Goal: Task Accomplishment & Management: Manage account settings

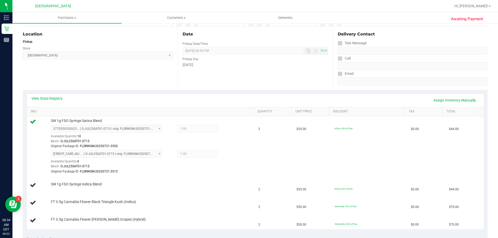
scroll to position [52, 0]
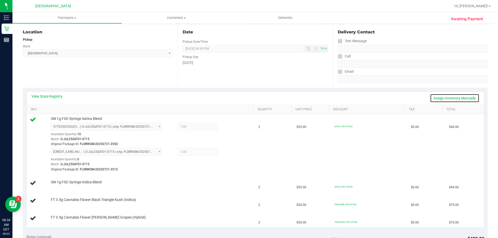
click at [434, 97] on link "Assign Inventory Manually" at bounding box center [454, 98] width 49 height 9
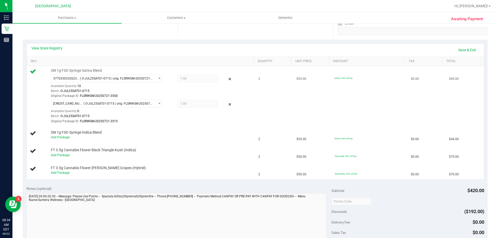
scroll to position [104, 0]
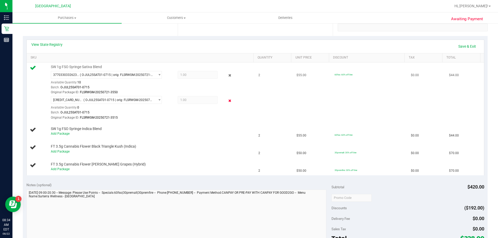
click at [227, 101] on icon at bounding box center [229, 101] width 5 height 6
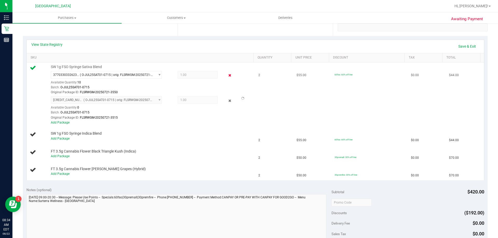
click at [227, 76] on icon at bounding box center [229, 76] width 5 height 6
click at [456, 47] on link "Save & Exit" at bounding box center [467, 46] width 24 height 9
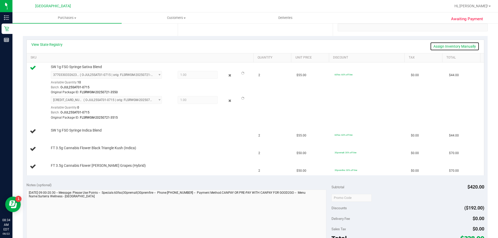
click at [451, 45] on link "Assign Inventory Manually" at bounding box center [454, 46] width 49 height 9
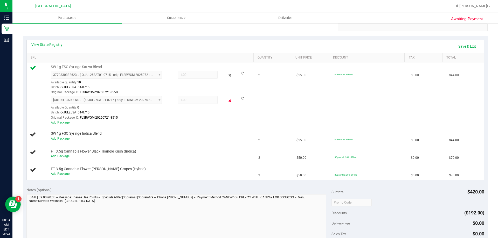
click at [227, 101] on icon at bounding box center [229, 101] width 5 height 6
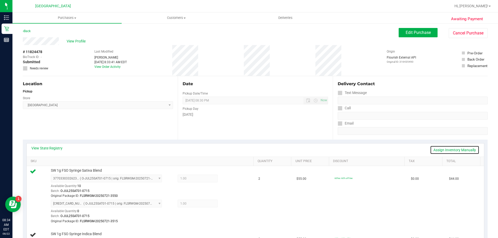
click at [431, 150] on link "Assign Inventory Manually" at bounding box center [454, 150] width 49 height 9
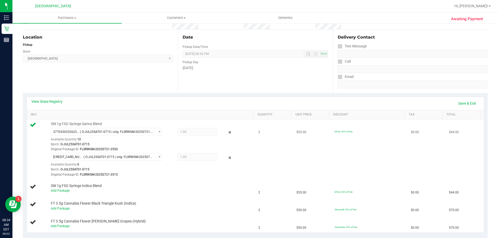
scroll to position [52, 0]
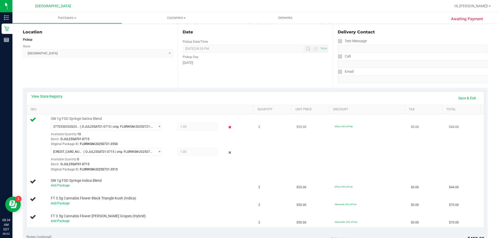
click at [227, 127] on icon at bounding box center [229, 127] width 5 height 6
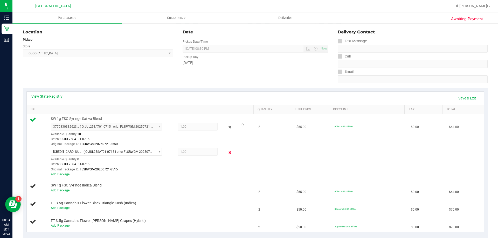
click at [227, 152] on icon at bounding box center [229, 153] width 5 height 6
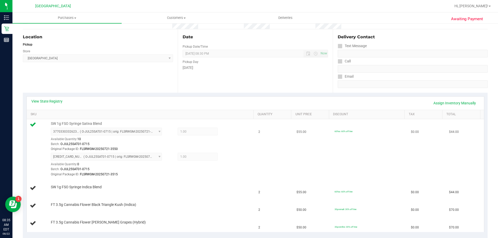
scroll to position [52, 0]
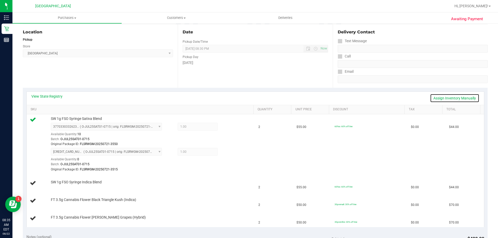
click at [436, 99] on link "Assign Inventory Manually" at bounding box center [454, 98] width 49 height 9
click at [227, 152] on icon at bounding box center [229, 153] width 5 height 6
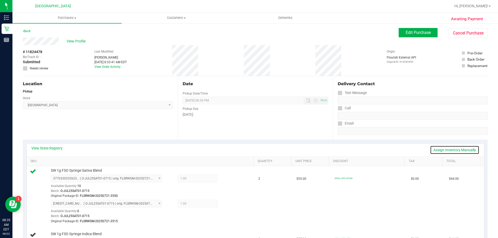
click at [431, 151] on link "Assign Inventory Manually" at bounding box center [454, 150] width 49 height 9
click at [227, 180] on icon at bounding box center [229, 179] width 5 height 6
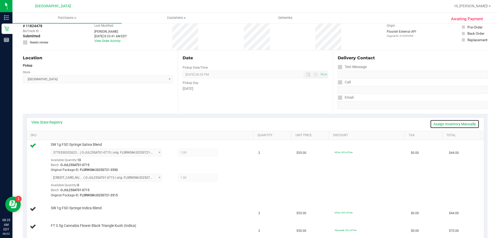
click at [432, 125] on link "Assign Inventory Manually" at bounding box center [454, 124] width 49 height 9
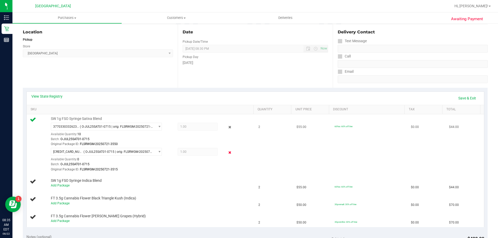
click at [227, 152] on icon at bounding box center [229, 153] width 5 height 6
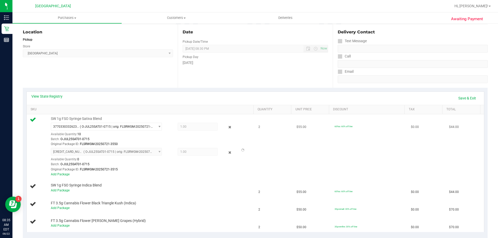
click at [221, 167] on div "Original Package ID: FLSRWGM-20250721-3515" at bounding box center [151, 169] width 200 height 5
click at [233, 97] on div "View State Registry Save & Exit" at bounding box center [255, 98] width 448 height 9
click at [65, 18] on span "Purchases" at bounding box center [66, 18] width 109 height 5
click at [37, 35] on span "Fulfillment" at bounding box center [28, 37] width 32 height 4
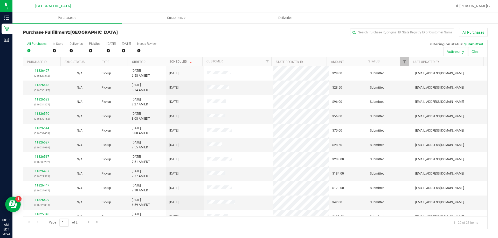
click at [143, 62] on link "Ordered" at bounding box center [138, 62] width 13 height 4
click at [138, 61] on link "Ordered" at bounding box center [141, 62] width 19 height 4
click at [138, 60] on link "Ordered" at bounding box center [138, 62] width 13 height 4
click at [43, 113] on link "11826197" at bounding box center [42, 114] width 15 height 4
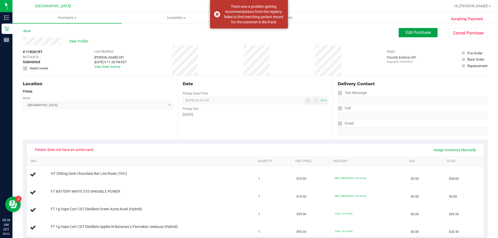
click at [405, 35] on span "Edit Purchase" at bounding box center [417, 32] width 25 height 5
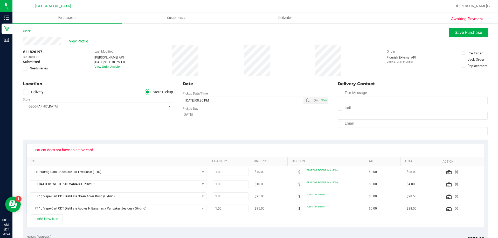
click at [25, 68] on icon at bounding box center [25, 68] width 3 height 0
click at [0, 0] on input "Needs review" at bounding box center [0, 0] width 0 height 0
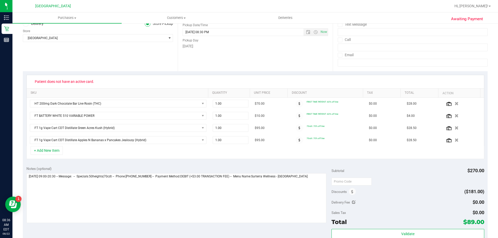
scroll to position [78, 0]
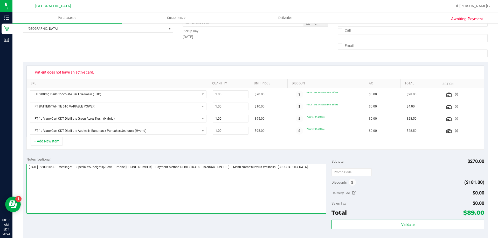
click at [141, 189] on textarea at bounding box center [176, 189] width 300 height 50
click at [311, 168] on textarea at bounding box center [176, 189] width 300 height 50
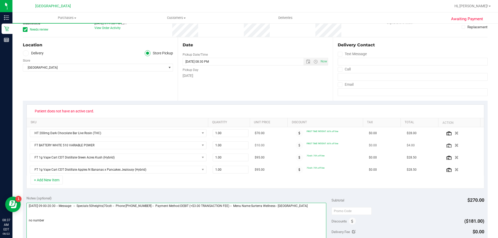
scroll to position [0, 0]
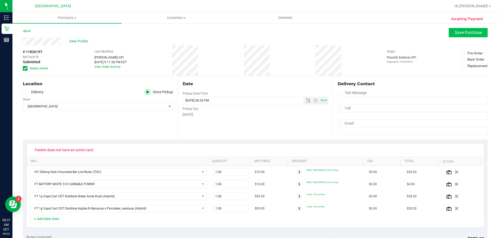
type textarea "[DATE] 09:00-20:30 -- Message: -- Specials:50heights|70cdt -- Phone:[PHONE_NUMB…"
click at [454, 33] on span "Save Purchase" at bounding box center [467, 32] width 27 height 5
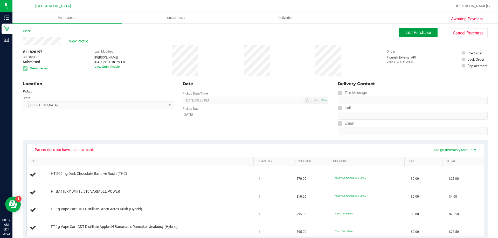
click at [407, 31] on span "Edit Purchase" at bounding box center [417, 32] width 25 height 5
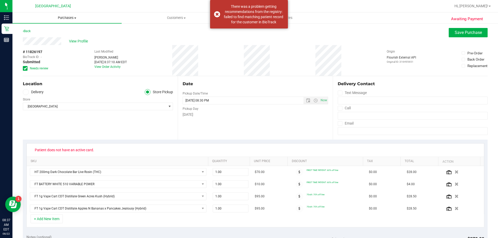
click at [66, 17] on span "Purchases" at bounding box center [66, 18] width 109 height 5
click at [38, 40] on span "Fulfillment" at bounding box center [28, 37] width 32 height 4
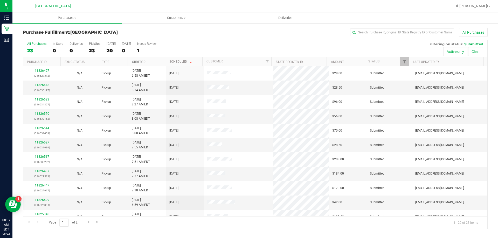
click at [133, 62] on link "Ordered" at bounding box center [138, 62] width 13 height 4
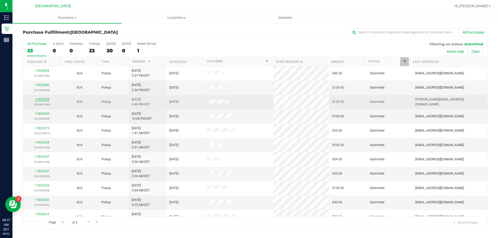
click at [45, 98] on link "11825559" at bounding box center [42, 100] width 15 height 4
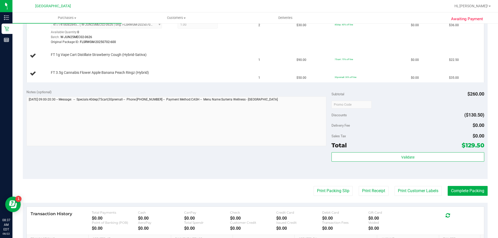
scroll to position [181, 0]
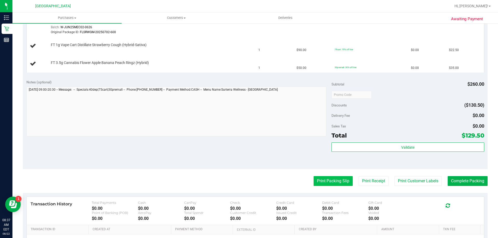
click at [313, 181] on button "Print Packing Slip" at bounding box center [332, 181] width 39 height 10
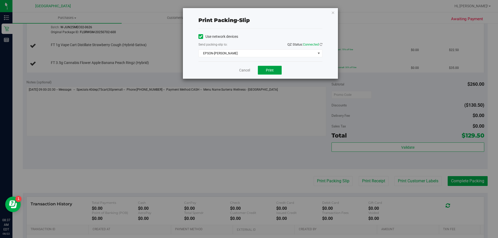
click at [268, 67] on button "Print" at bounding box center [270, 70] width 24 height 9
click at [334, 13] on icon "button" at bounding box center [333, 12] width 4 height 6
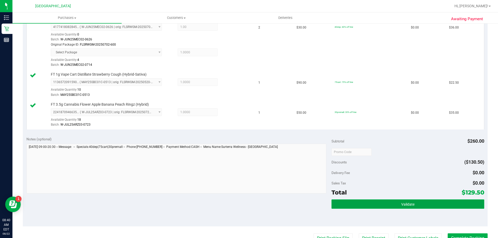
click at [394, 206] on button "Validate" at bounding box center [407, 204] width 152 height 9
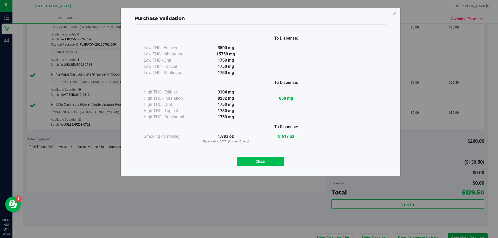
click at [280, 164] on button "Close" at bounding box center [260, 161] width 47 height 9
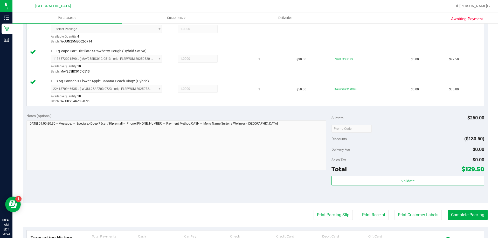
scroll to position [285, 0]
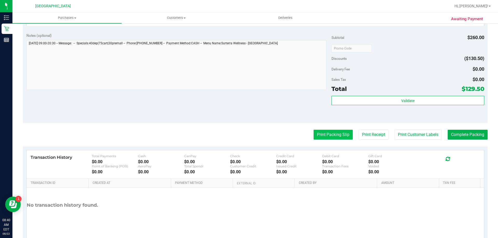
click at [320, 137] on button "Print Packing Slip" at bounding box center [332, 135] width 39 height 10
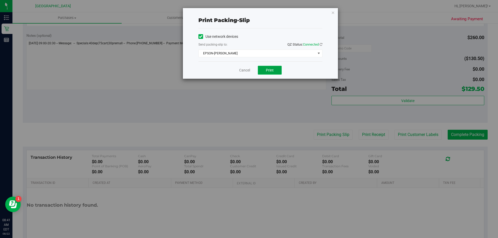
click at [276, 72] on button "Print" at bounding box center [270, 70] width 24 height 9
click at [334, 13] on icon "button" at bounding box center [333, 12] width 4 height 6
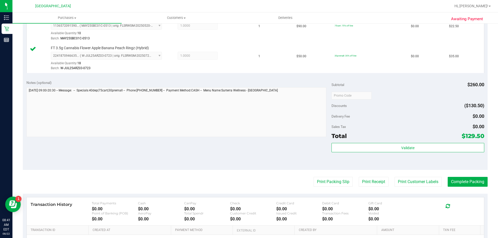
scroll to position [301, 0]
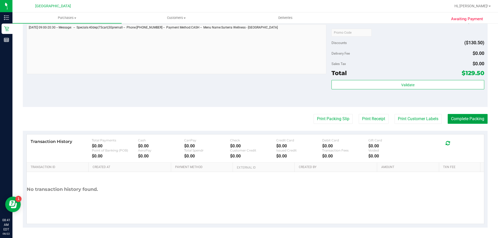
click at [460, 120] on button "Complete Packing" at bounding box center [467, 119] width 40 height 10
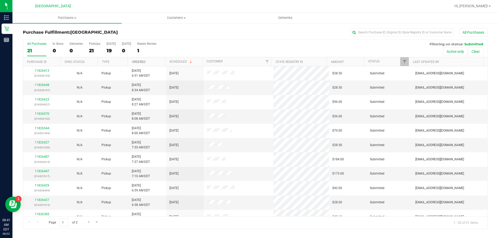
click at [138, 62] on link "Ordered" at bounding box center [138, 62] width 13 height 4
click at [43, 84] on link "11825040" at bounding box center [42, 85] width 15 height 4
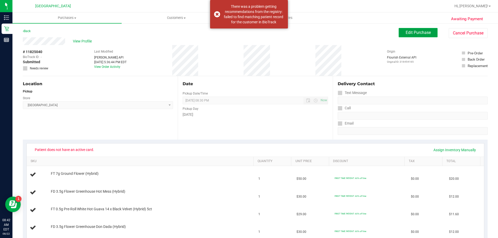
click at [410, 29] on button "Edit Purchase" at bounding box center [417, 32] width 39 height 9
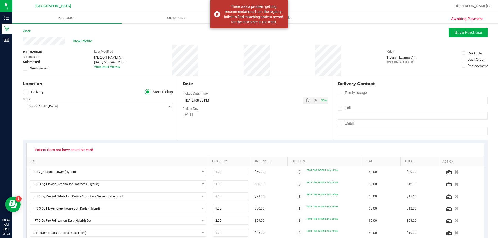
click at [26, 68] on icon at bounding box center [25, 68] width 3 height 0
click at [0, 0] on input "Needs review" at bounding box center [0, 0] width 0 height 0
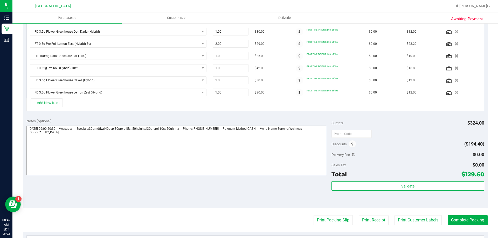
scroll to position [181, 0]
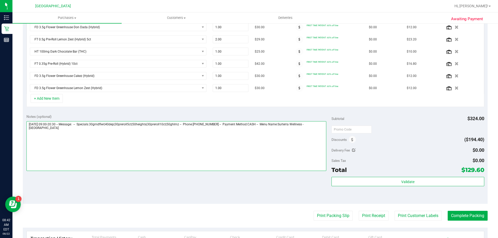
click at [214, 143] on textarea at bounding box center [176, 146] width 300 height 50
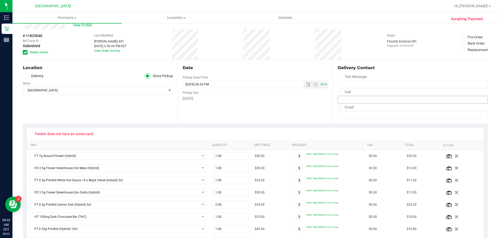
scroll to position [0, 0]
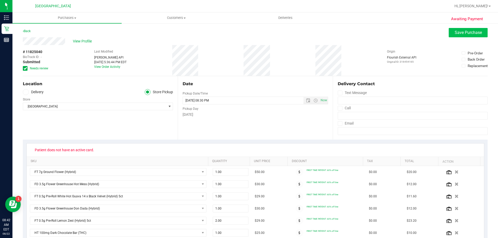
type textarea "[DATE] 09:00-20:30 -- Message: -- Specials:30grndflwr|40dep|30preroll5ct|50heig…"
click at [460, 35] on button "Save Purchase" at bounding box center [467, 32] width 39 height 9
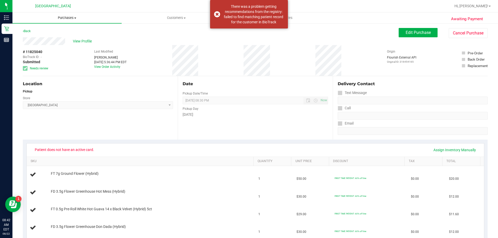
click at [70, 19] on span "Purchases" at bounding box center [66, 18] width 109 height 5
click at [45, 38] on li "Fulfillment" at bounding box center [66, 37] width 109 height 6
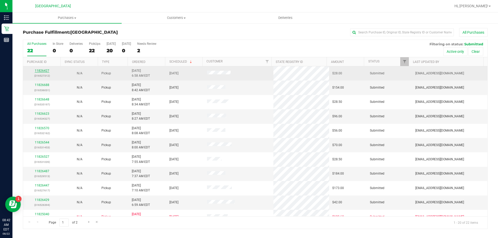
click at [47, 71] on link "11826427" at bounding box center [42, 71] width 15 height 4
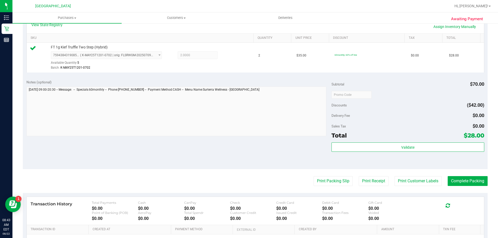
scroll to position [130, 0]
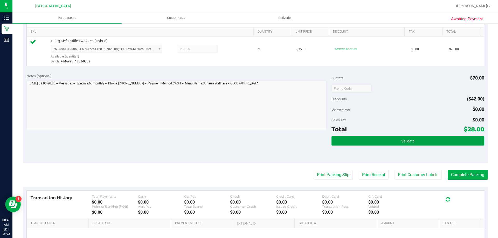
click at [346, 139] on button "Validate" at bounding box center [407, 140] width 152 height 9
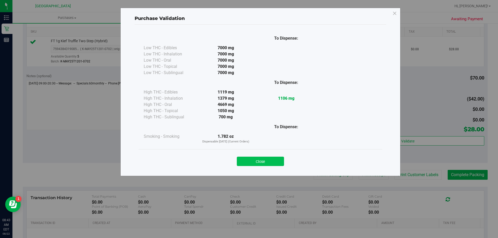
click at [270, 160] on button "Close" at bounding box center [260, 161] width 47 height 9
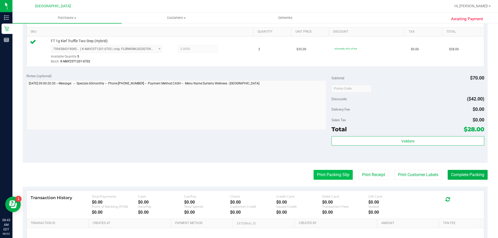
click at [327, 171] on button "Print Packing Slip" at bounding box center [332, 175] width 39 height 10
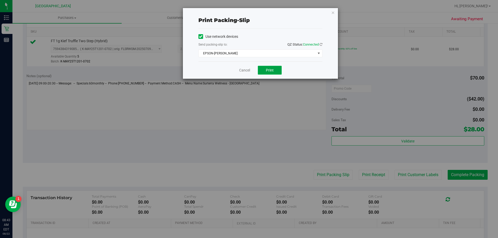
click at [278, 72] on button "Print" at bounding box center [270, 70] width 24 height 9
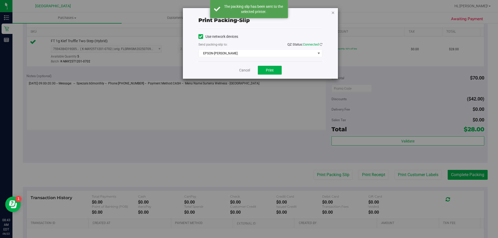
click at [334, 14] on icon "button" at bounding box center [333, 12] width 4 height 6
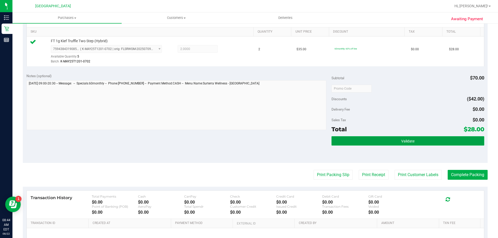
click at [361, 138] on button "Validate" at bounding box center [407, 140] width 152 height 9
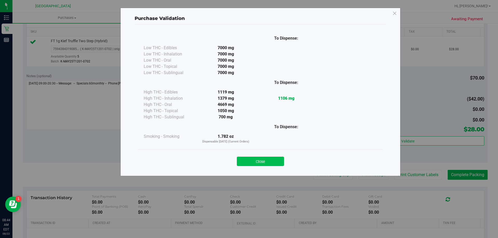
click at [272, 160] on button "Close" at bounding box center [260, 161] width 47 height 9
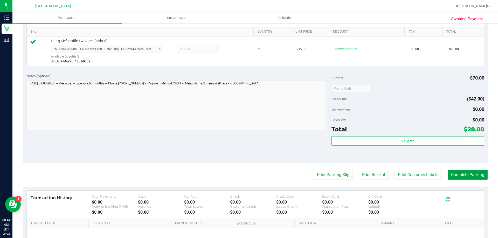
click at [450, 177] on button "Complete Packing" at bounding box center [467, 175] width 40 height 10
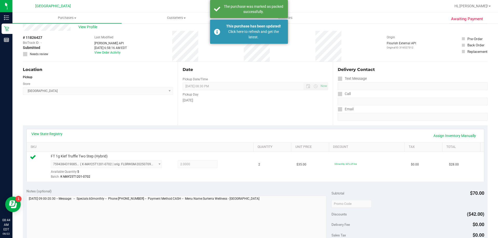
scroll to position [0, 0]
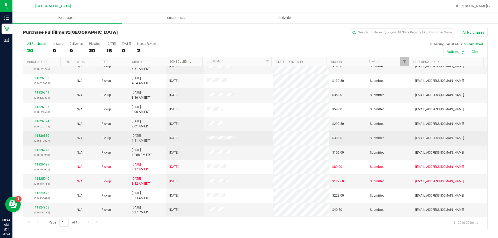
scroll to position [137, 0]
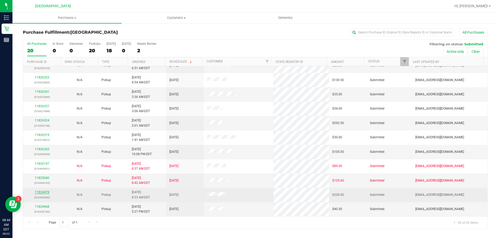
click at [46, 193] on link "11824478" at bounding box center [42, 193] width 15 height 4
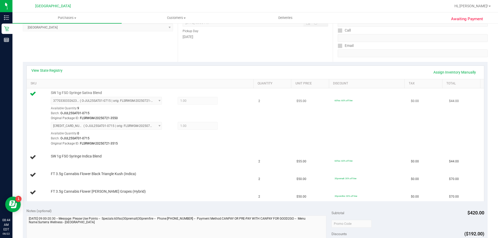
scroll to position [52, 0]
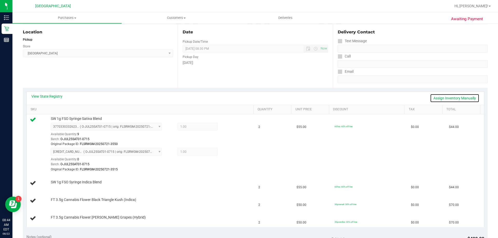
click at [440, 99] on link "Assign Inventory Manually" at bounding box center [454, 98] width 49 height 9
click at [227, 127] on icon at bounding box center [229, 127] width 5 height 6
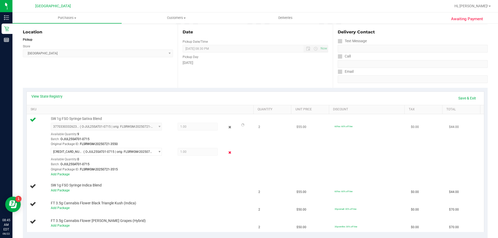
click at [227, 153] on icon at bounding box center [229, 153] width 5 height 6
click at [456, 100] on link "Save & Exit" at bounding box center [467, 98] width 24 height 9
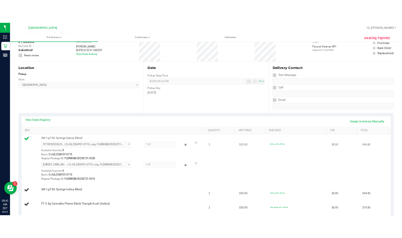
scroll to position [0, 0]
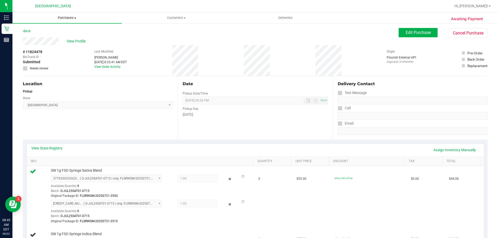
click at [66, 19] on span "Purchases" at bounding box center [66, 18] width 109 height 5
click at [46, 37] on li "Fulfillment" at bounding box center [66, 37] width 109 height 6
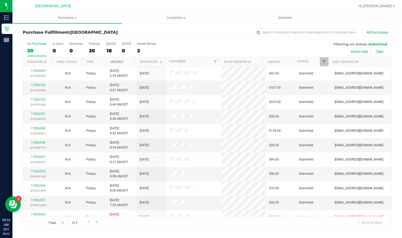
click at [120, 63] on link "Ordered" at bounding box center [116, 62] width 13 height 4
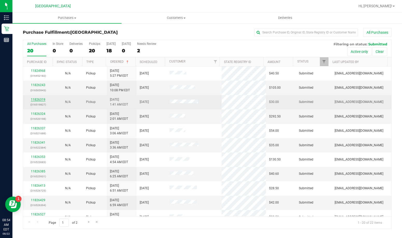
click at [41, 100] on link "11826319" at bounding box center [38, 100] width 15 height 4
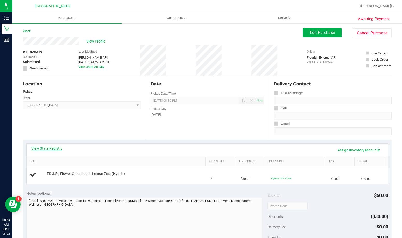
click at [54, 147] on link "View State Registry" at bounding box center [46, 148] width 31 height 5
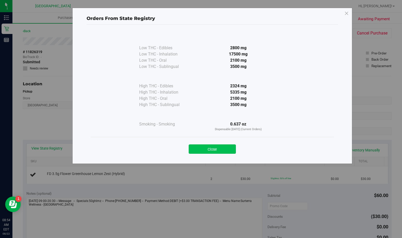
click at [201, 146] on button "Close" at bounding box center [212, 148] width 47 height 9
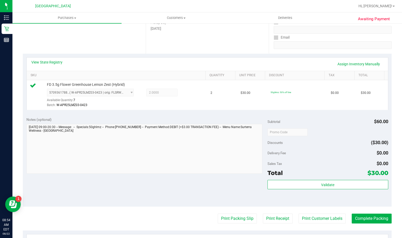
scroll to position [104, 0]
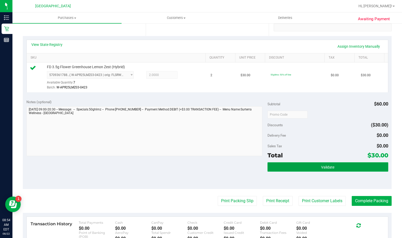
click at [301, 167] on button "Validate" at bounding box center [328, 166] width 121 height 9
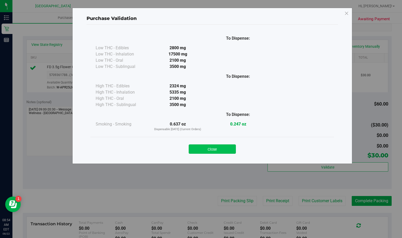
click at [222, 148] on button "Close" at bounding box center [212, 148] width 47 height 9
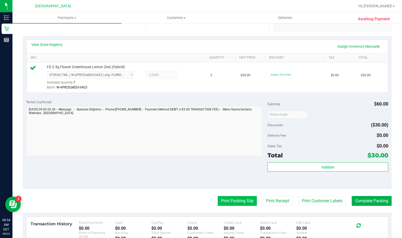
click at [229, 198] on button "Print Packing Slip" at bounding box center [237, 201] width 39 height 10
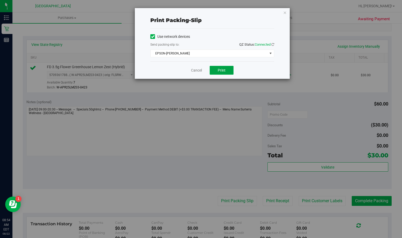
drag, startPoint x: 220, startPoint y: 68, endPoint x: 256, endPoint y: 86, distance: 40.5
click at [221, 68] on span "Print" at bounding box center [222, 70] width 8 height 4
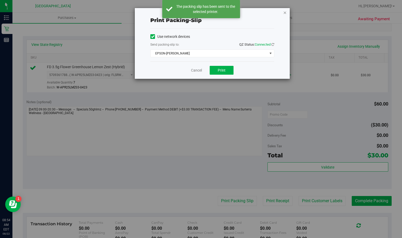
click at [286, 13] on icon "button" at bounding box center [285, 12] width 4 height 6
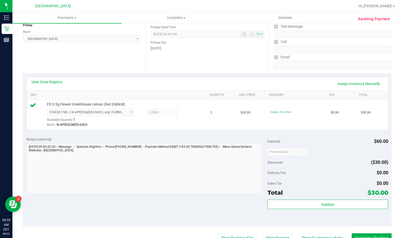
scroll to position [78, 0]
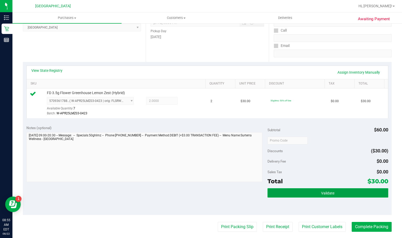
click at [305, 191] on button "Validate" at bounding box center [328, 192] width 121 height 9
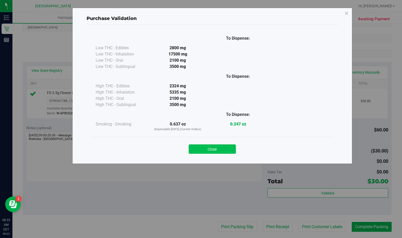
click at [223, 151] on button "Close" at bounding box center [212, 148] width 47 height 9
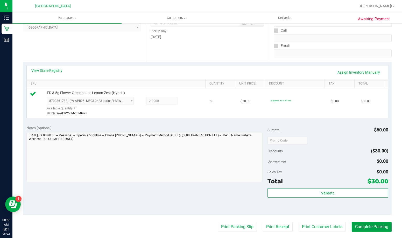
click at [354, 224] on button "Complete Packing" at bounding box center [372, 227] width 40 height 10
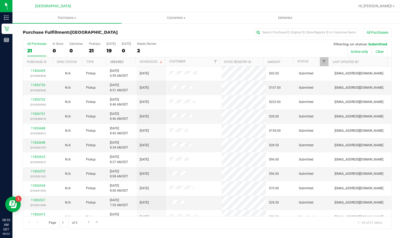
click at [117, 63] on link "Ordered" at bounding box center [116, 62] width 13 height 4
click at [41, 115] on link "11826337" at bounding box center [38, 114] width 15 height 4
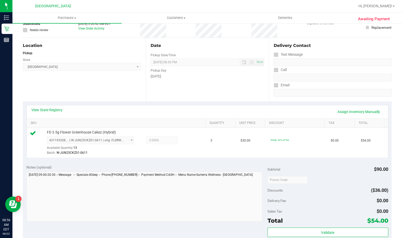
scroll to position [104, 0]
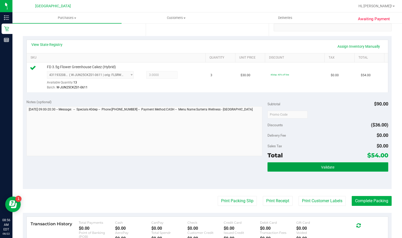
click at [344, 168] on button "Validate" at bounding box center [328, 166] width 121 height 9
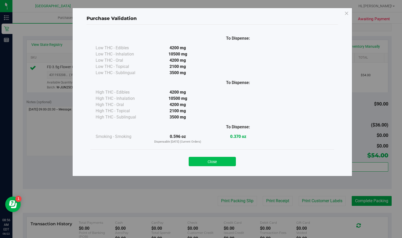
click at [226, 162] on button "Close" at bounding box center [212, 161] width 47 height 9
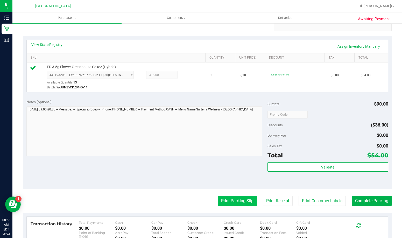
click at [226, 202] on button "Print Packing Slip" at bounding box center [237, 201] width 39 height 10
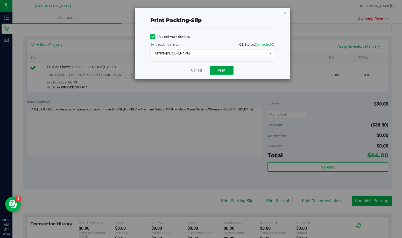
click at [226, 68] on button "Print" at bounding box center [222, 70] width 24 height 9
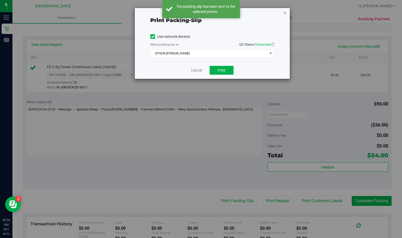
click at [285, 13] on icon "button" at bounding box center [285, 12] width 4 height 6
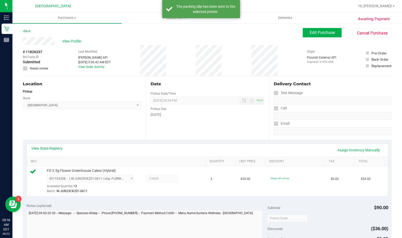
scroll to position [156, 0]
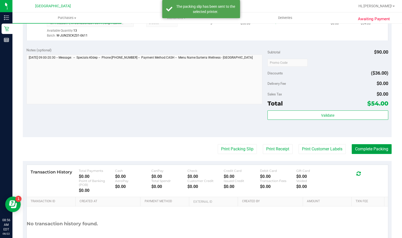
click at [361, 146] on button "Complete Packing" at bounding box center [372, 149] width 40 height 10
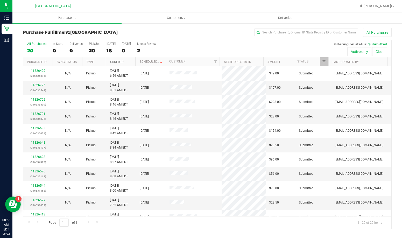
click at [120, 63] on link "Ordered" at bounding box center [116, 62] width 13 height 4
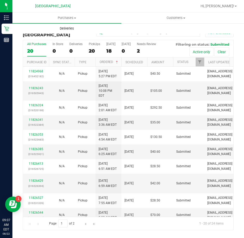
click at [108, 28] on uib-tab-heading "Deliveries" at bounding box center [67, 28] width 109 height 10
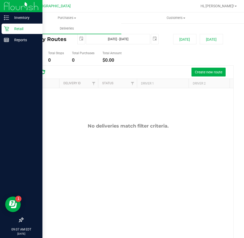
click at [5, 28] on icon at bounding box center [6, 28] width 5 height 5
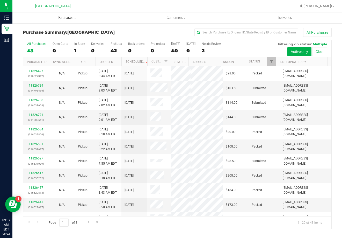
click at [62, 19] on span "Purchases" at bounding box center [67, 18] width 109 height 5
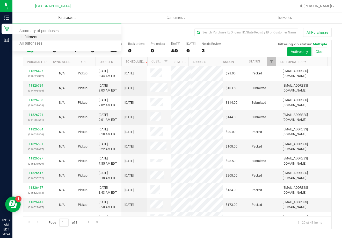
click at [42, 37] on span "Fulfillment" at bounding box center [28, 37] width 32 height 4
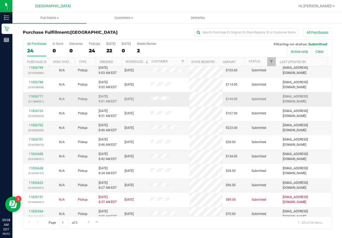
scroll to position [26, 0]
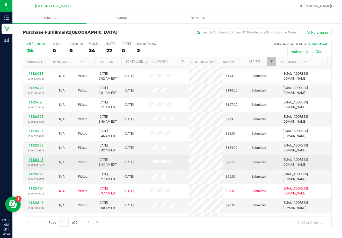
click at [42, 159] on link "11826648" at bounding box center [36, 160] width 15 height 4
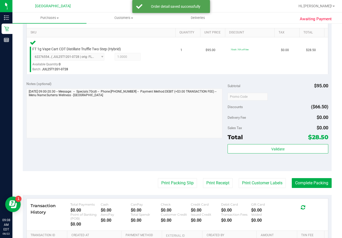
scroll to position [130, 0]
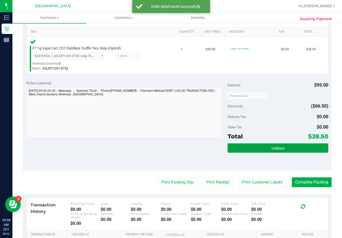
click at [278, 151] on button "Validate" at bounding box center [278, 147] width 101 height 9
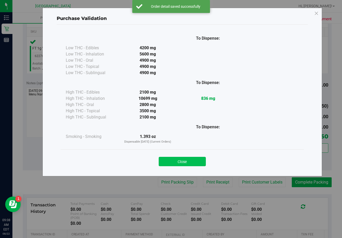
click at [185, 158] on button "Close" at bounding box center [182, 161] width 47 height 9
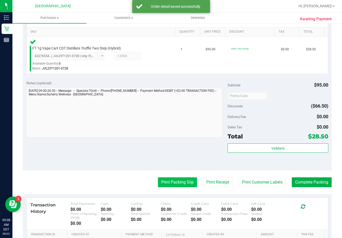
click at [187, 182] on button "Print Packing Slip" at bounding box center [177, 182] width 39 height 10
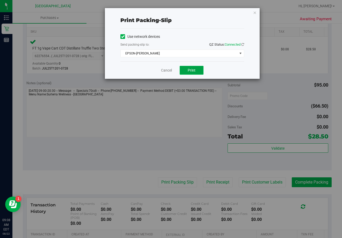
click at [192, 72] on span "Print" at bounding box center [192, 70] width 8 height 4
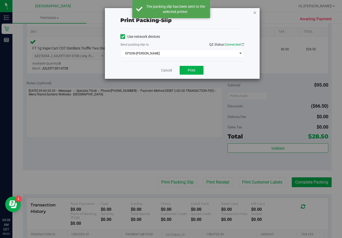
click at [256, 13] on icon "button" at bounding box center [255, 12] width 4 height 6
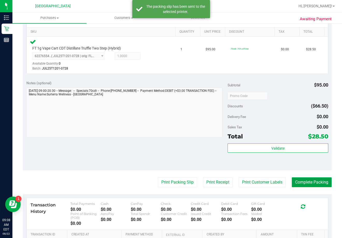
click at [297, 180] on button "Complete Packing" at bounding box center [312, 182] width 40 height 10
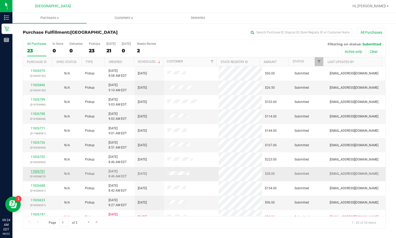
click at [43, 170] on link "11826701" at bounding box center [38, 172] width 15 height 4
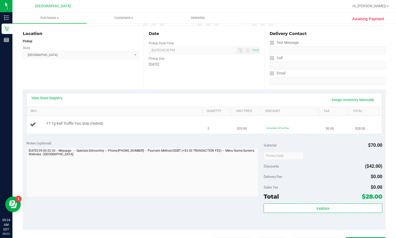
scroll to position [52, 0]
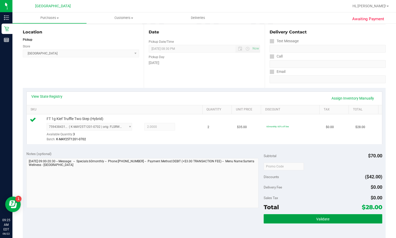
click at [329, 218] on button "Validate" at bounding box center [323, 218] width 119 height 9
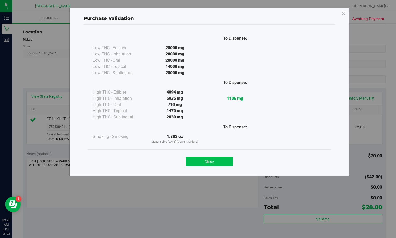
click at [218, 159] on button "Close" at bounding box center [209, 161] width 47 height 9
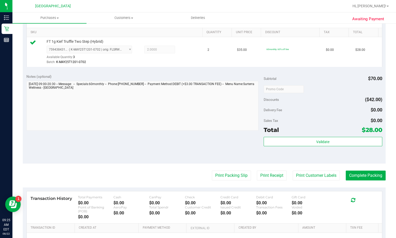
scroll to position [130, 0]
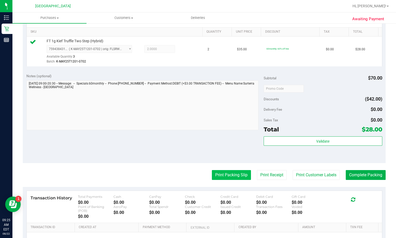
click at [220, 174] on button "Print Packing Slip" at bounding box center [231, 175] width 39 height 10
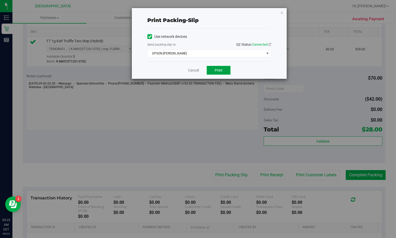
click at [219, 72] on span "Print" at bounding box center [219, 70] width 8 height 4
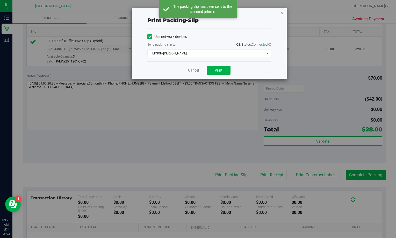
click at [283, 12] on icon "button" at bounding box center [282, 12] width 4 height 6
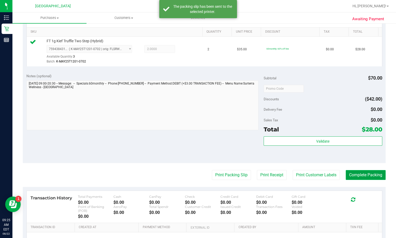
click at [349, 174] on button "Complete Packing" at bounding box center [366, 175] width 40 height 10
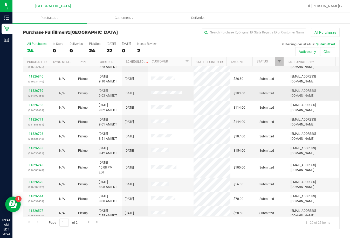
scroll to position [78, 0]
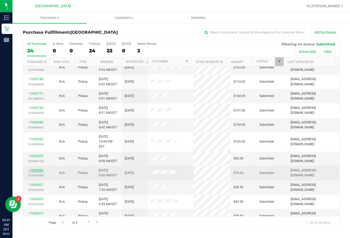
click at [40, 168] on link "11826544" at bounding box center [36, 170] width 15 height 4
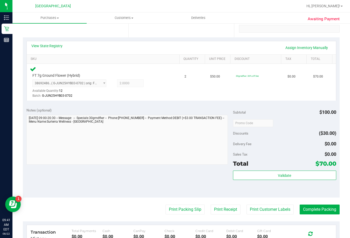
scroll to position [104, 0]
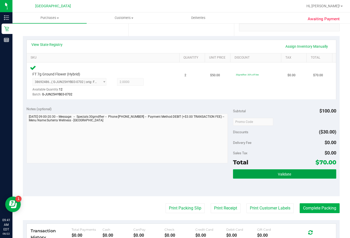
click at [261, 170] on button "Validate" at bounding box center [284, 173] width 103 height 9
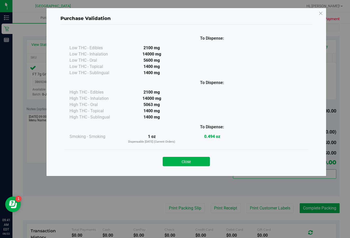
click at [192, 156] on div "Close" at bounding box center [186, 159] width 236 height 13
drag, startPoint x: 204, startPoint y: 162, endPoint x: 201, endPoint y: 164, distance: 3.6
click at [204, 162] on button "Close" at bounding box center [186, 161] width 47 height 9
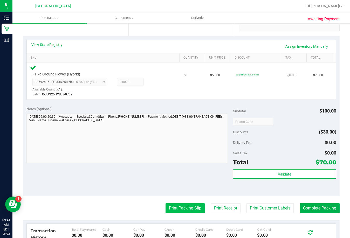
click at [167, 206] on button "Print Packing Slip" at bounding box center [184, 208] width 39 height 10
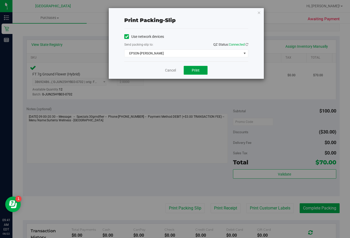
click at [198, 72] on span "Print" at bounding box center [196, 70] width 8 height 4
click at [259, 13] on icon "button" at bounding box center [259, 12] width 4 height 6
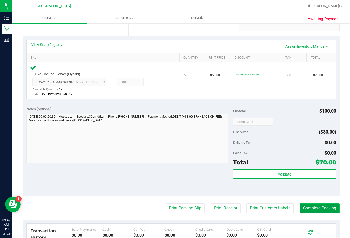
click at [309, 210] on button "Complete Packing" at bounding box center [319, 208] width 40 height 10
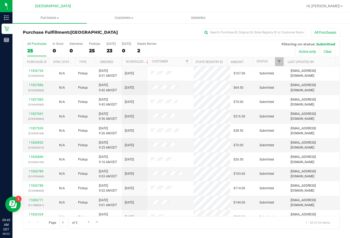
click at [247, 49] on div "All Purchases 25 In Store 0 Deliveries 0 PickUps 25 [DATE] 23 [DATE] 0 Needs Re…" at bounding box center [181, 48] width 316 height 17
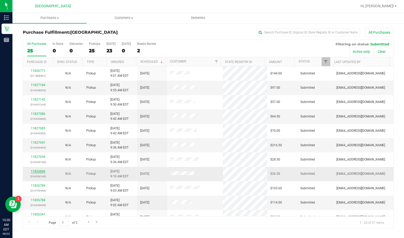
click at [44, 171] on link "11826846" at bounding box center [38, 172] width 15 height 4
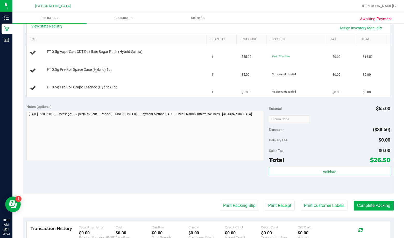
scroll to position [130, 0]
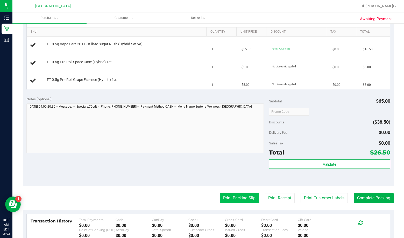
click at [229, 197] on button "Print Packing Slip" at bounding box center [239, 198] width 39 height 10
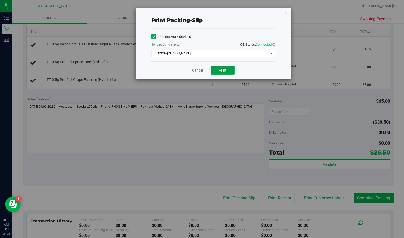
click at [222, 70] on span "Print" at bounding box center [223, 70] width 8 height 4
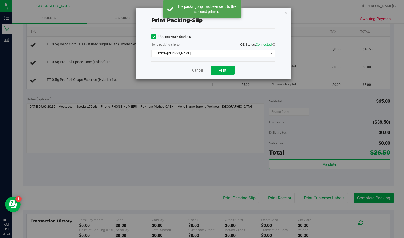
click at [286, 13] on icon "button" at bounding box center [286, 12] width 4 height 6
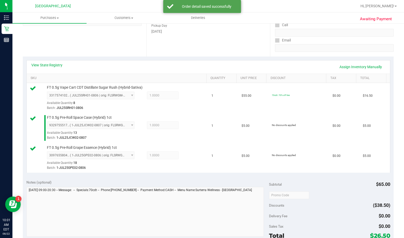
scroll to position [156, 0]
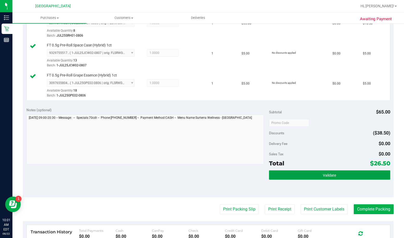
click at [318, 174] on button "Validate" at bounding box center [329, 174] width 121 height 9
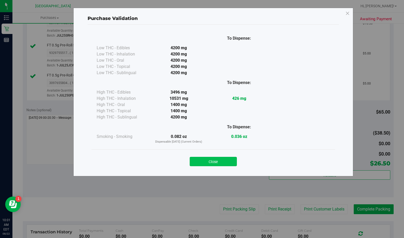
click at [221, 166] on button "Close" at bounding box center [213, 161] width 47 height 9
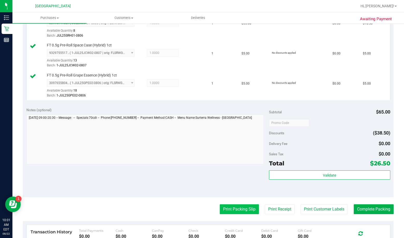
click at [228, 205] on button "Print Packing Slip" at bounding box center [239, 209] width 39 height 10
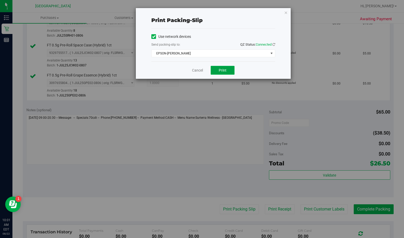
click at [219, 69] on span "Print" at bounding box center [223, 70] width 8 height 4
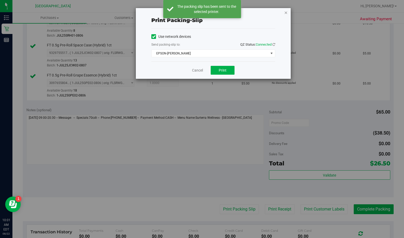
click at [287, 12] on icon "button" at bounding box center [286, 12] width 4 height 6
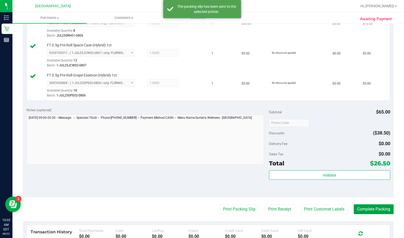
click at [355, 209] on button "Complete Packing" at bounding box center [374, 209] width 40 height 10
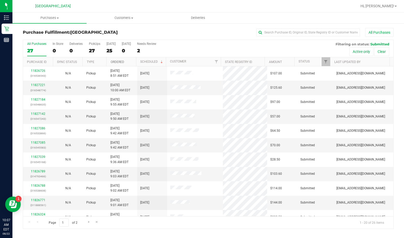
click at [118, 60] on link "Ordered" at bounding box center [117, 62] width 13 height 4
click at [43, 115] on link "11826341" at bounding box center [38, 114] width 15 height 4
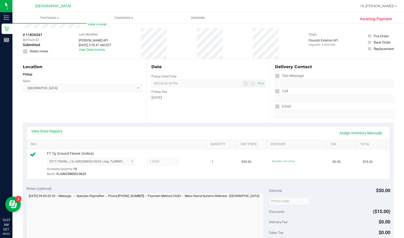
scroll to position [78, 0]
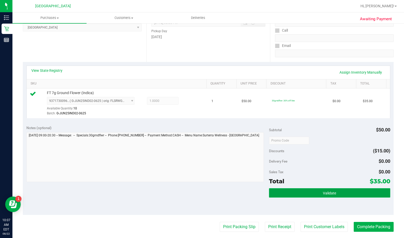
click at [283, 195] on button "Validate" at bounding box center [329, 192] width 121 height 9
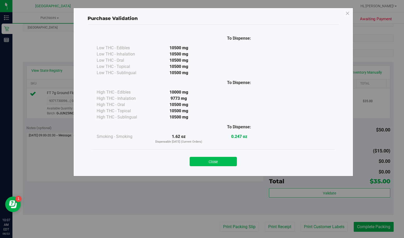
click at [220, 163] on button "Close" at bounding box center [213, 161] width 47 height 9
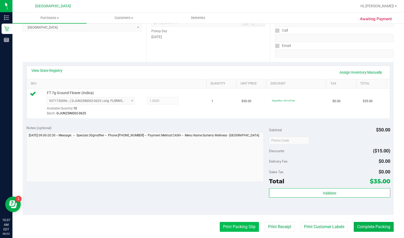
click at [226, 223] on button "Print Packing Slip" at bounding box center [239, 227] width 39 height 10
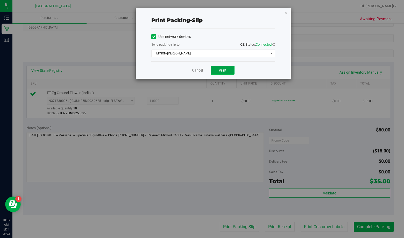
click at [227, 72] on button "Print" at bounding box center [223, 70] width 24 height 9
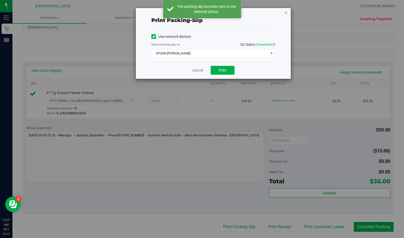
click at [286, 13] on icon "button" at bounding box center [286, 12] width 4 height 6
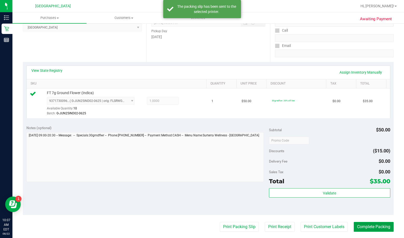
click at [360, 223] on button "Complete Packing" at bounding box center [374, 227] width 40 height 10
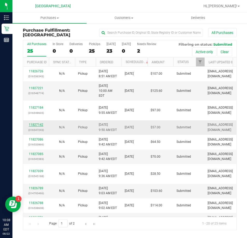
click at [33, 123] on link "11827142" at bounding box center [36, 125] width 15 height 4
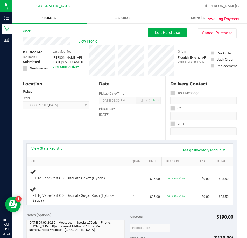
click at [54, 20] on span "Purchases" at bounding box center [49, 18] width 74 height 5
click at [34, 39] on span "Fulfillment" at bounding box center [28, 37] width 32 height 4
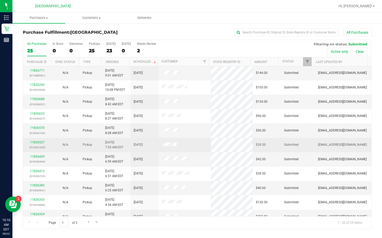
scroll to position [137, 0]
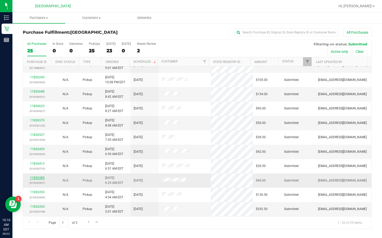
click at [37, 177] on link "11826385" at bounding box center [37, 178] width 15 height 4
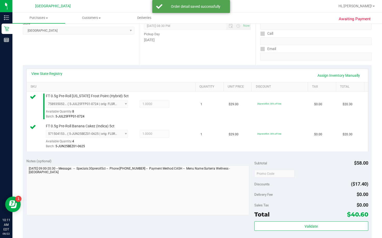
scroll to position [78, 0]
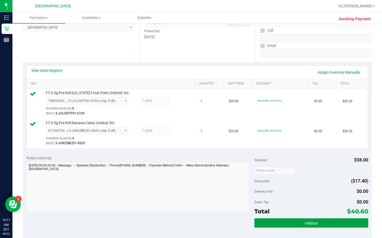
click at [294, 219] on button "Validate" at bounding box center [312, 222] width 114 height 9
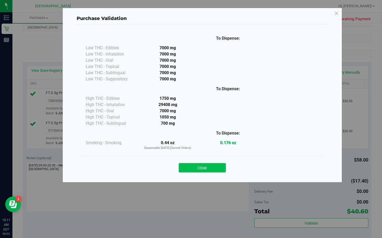
click at [204, 164] on button "Close" at bounding box center [202, 167] width 47 height 9
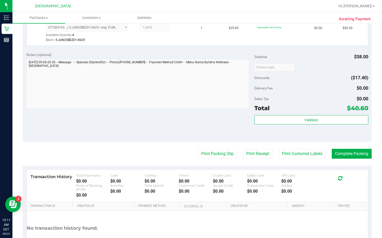
scroll to position [181, 0]
click at [212, 152] on button "Print Packing Slip" at bounding box center [217, 153] width 39 height 10
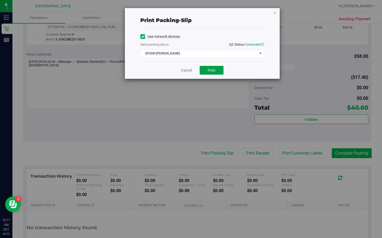
click at [214, 69] on span "Print" at bounding box center [212, 70] width 8 height 4
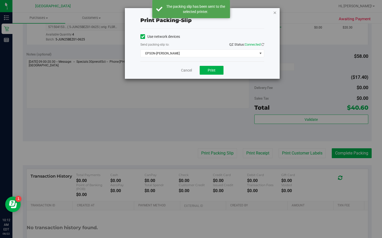
click at [273, 12] on icon "button" at bounding box center [275, 12] width 4 height 6
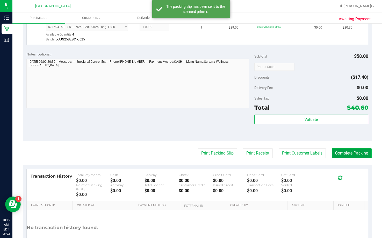
click at [348, 154] on button "Complete Packing" at bounding box center [352, 153] width 40 height 10
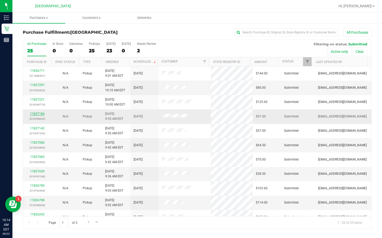
click at [42, 112] on link "11827184" at bounding box center [37, 114] width 15 height 4
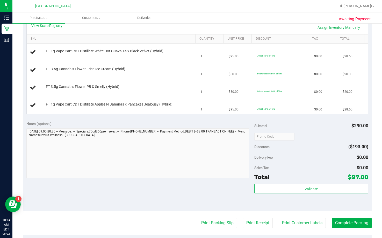
scroll to position [130, 0]
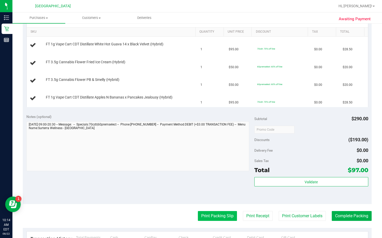
click at [221, 214] on button "Print Packing Slip" at bounding box center [217, 216] width 39 height 10
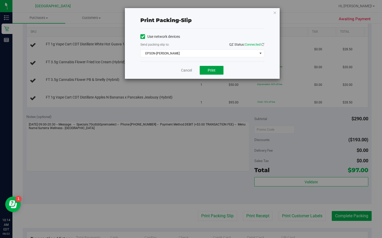
click at [212, 69] on span "Print" at bounding box center [212, 70] width 8 height 4
click at [276, 13] on icon "button" at bounding box center [275, 12] width 4 height 6
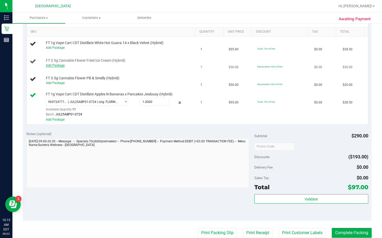
click at [46, 66] on link "Add Package" at bounding box center [55, 66] width 19 height 4
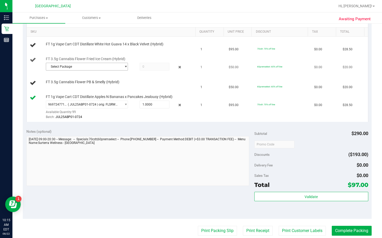
click at [100, 67] on span "Select Package" at bounding box center [83, 66] width 75 height 7
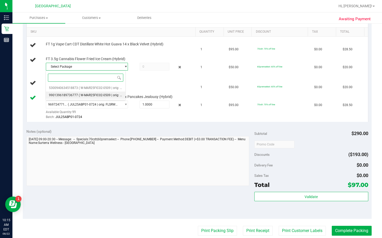
click at [94, 93] on li "9901396189736777 ( W-MAR25FIC02-0509 | orig: FLSRWGM-20250519-041 )" at bounding box center [86, 95] width 80 height 7
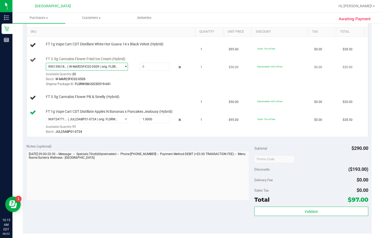
click at [101, 67] on span "( W-MAR25FIC02-0509 | orig: FLSRWGM-20250519-041 )" at bounding box center [93, 67] width 52 height 4
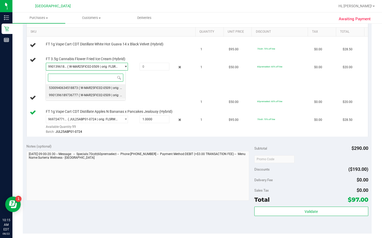
click at [90, 89] on span "( W-MAR25FIC02-0509 | orig: FLSRWGM-20250519-039 )" at bounding box center [118, 88] width 79 height 4
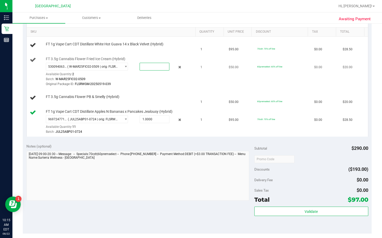
click at [146, 66] on span at bounding box center [155, 67] width 30 height 8
type input "1"
type input "1.0000"
click at [170, 80] on div "Batch: W-MAR25FIC02-0509" at bounding box center [120, 79] width 148 height 5
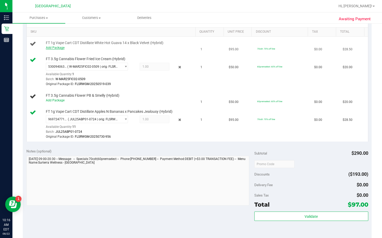
click at [59, 47] on link "Add Package" at bounding box center [55, 48] width 19 height 4
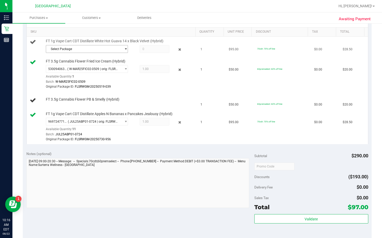
click at [103, 51] on span "Select Package" at bounding box center [83, 48] width 75 height 7
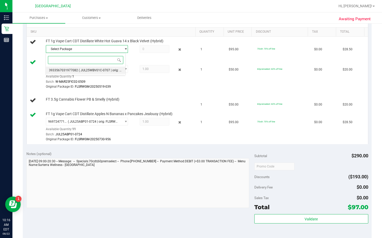
click at [90, 71] on span "( JUL25WBV01C-0707 | orig: FLSRWGM-20250714-2377 )" at bounding box center [119, 70] width 80 height 4
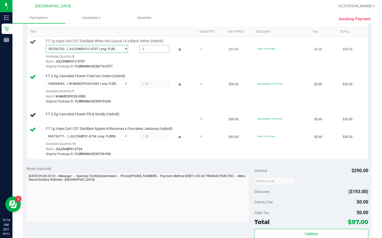
click at [145, 50] on span at bounding box center [155, 49] width 30 height 8
type input "1"
type input "1.0000"
click at [135, 67] on div "Original Package ID: FLSRWGM-20250714-2377" at bounding box center [120, 66] width 148 height 5
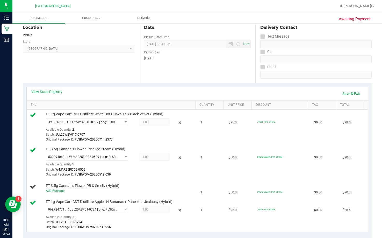
scroll to position [52, 0]
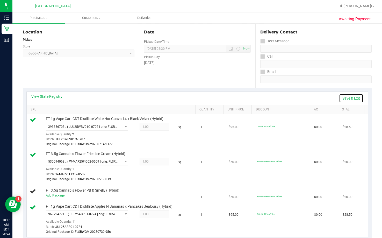
click at [340, 98] on link "Save & Exit" at bounding box center [351, 98] width 24 height 9
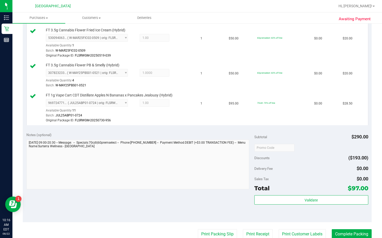
scroll to position [207, 0]
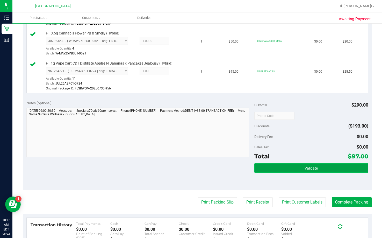
click at [318, 170] on button "Validate" at bounding box center [312, 167] width 114 height 9
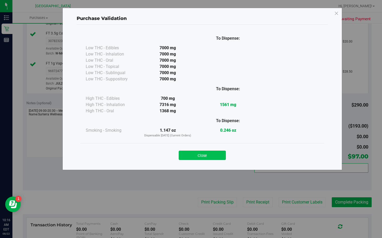
click at [201, 152] on button "Close" at bounding box center [202, 155] width 47 height 9
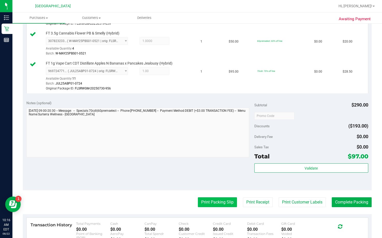
click at [226, 203] on button "Print Packing Slip" at bounding box center [217, 202] width 39 height 10
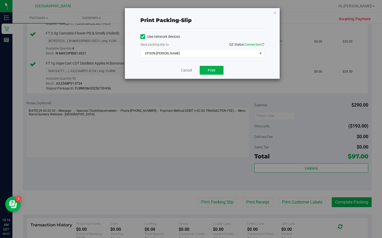
click at [210, 75] on div "Cancel Print" at bounding box center [203, 69] width 124 height 17
click at [213, 71] on span "Print" at bounding box center [212, 70] width 8 height 4
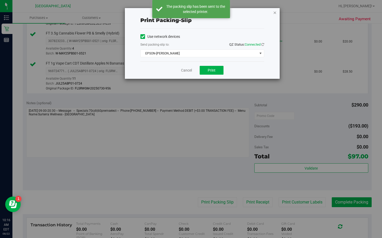
click at [276, 12] on icon "button" at bounding box center [275, 12] width 4 height 6
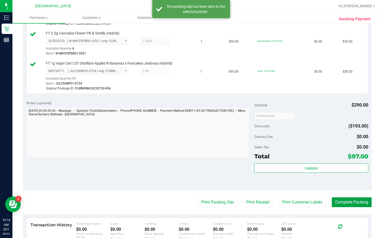
drag, startPoint x: 349, startPoint y: 201, endPoint x: 378, endPoint y: 193, distance: 30.2
click at [349, 201] on button "Complete Packing" at bounding box center [352, 202] width 40 height 10
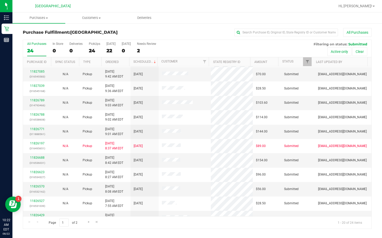
scroll to position [78, 0]
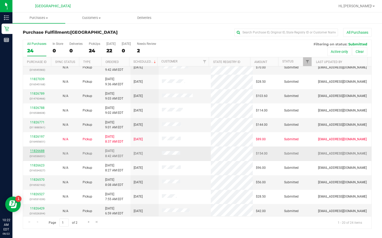
click at [42, 152] on link "11826688" at bounding box center [37, 151] width 15 height 4
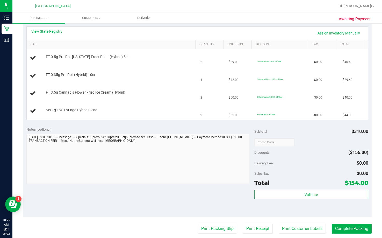
scroll to position [130, 0]
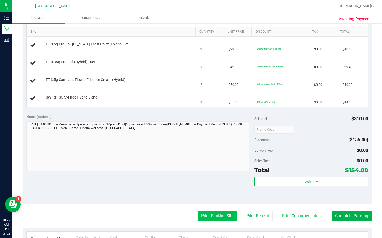
click at [199, 218] on button "Print Packing Slip" at bounding box center [217, 216] width 39 height 10
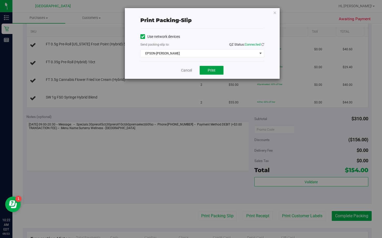
click at [210, 74] on button "Print" at bounding box center [212, 70] width 24 height 9
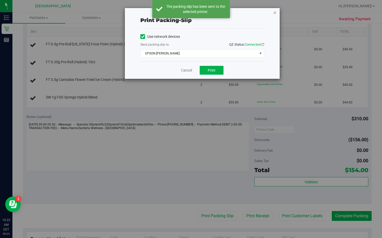
click at [275, 12] on icon "button" at bounding box center [275, 12] width 4 height 6
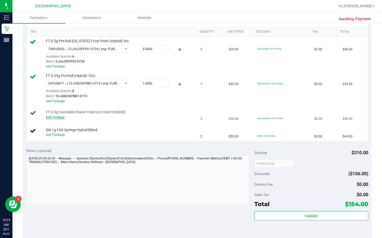
click at [61, 116] on link "Add Package" at bounding box center [55, 117] width 19 height 4
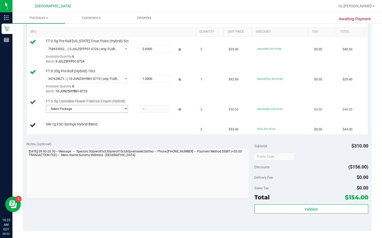
click at [110, 110] on span "Select Package" at bounding box center [83, 108] width 75 height 7
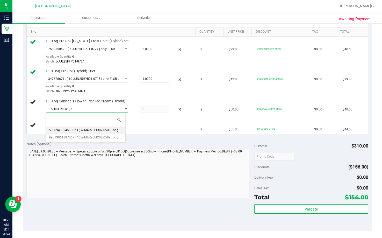
drag, startPoint x: 102, startPoint y: 136, endPoint x: 105, endPoint y: 131, distance: 5.8
click at [105, 127] on ul "5300940634518873 ( W-MAR25FIC02-0509 | orig: FLSRWGM-20250519-039 ) 99013961897…" at bounding box center [86, 127] width 80 height 0
click at [106, 131] on span "( W-MAR25FIC02-0509 | orig: FLSRWGM-20250519-039 )" at bounding box center [118, 130] width 79 height 4
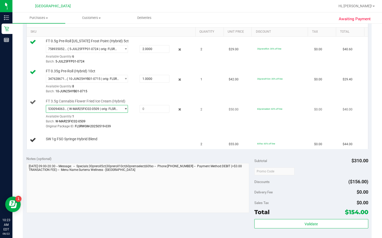
click at [105, 111] on span "5300940634518873 ( W-MAR25FIC02-0509 | orig: FLSRWGM-20250519-039 )" at bounding box center [83, 108] width 75 height 7
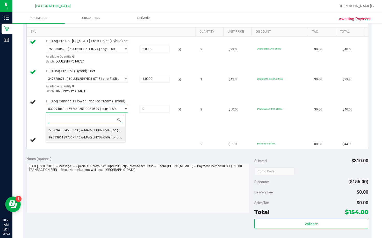
click at [95, 135] on li "9901396189736777 ( W-MAR25FIC02-0509 | orig: FLSRWGM-20250519-041 )" at bounding box center [86, 137] width 80 height 7
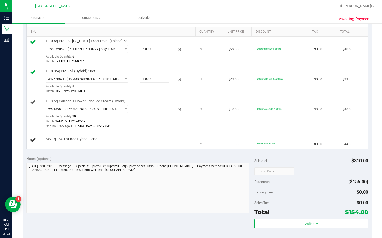
click at [148, 109] on span at bounding box center [155, 109] width 30 height 8
type input "2"
type input "2.0000"
click at [35, 123] on div "FT 3.5g Cannabis Flower Fried Ice Cream (Hybrid) 9901396189736777 ( W-MAR25FIC0…" at bounding box center [112, 114] width 165 height 31
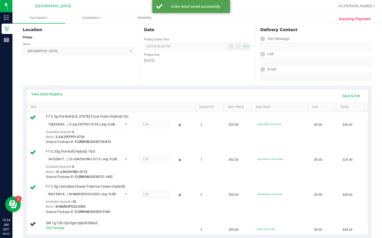
scroll to position [52, 0]
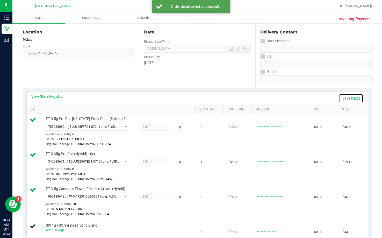
click at [340, 97] on link "Save & Exit" at bounding box center [351, 98] width 24 height 9
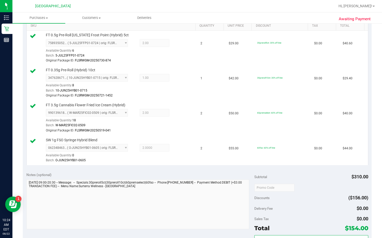
scroll to position [233, 0]
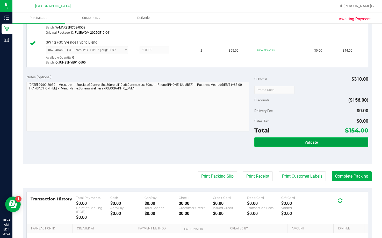
click at [302, 147] on button "Validate" at bounding box center [312, 141] width 114 height 9
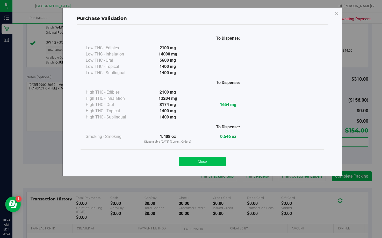
click at [226, 162] on div "Close" at bounding box center [203, 159] width 236 height 13
click at [219, 163] on button "Close" at bounding box center [202, 161] width 47 height 9
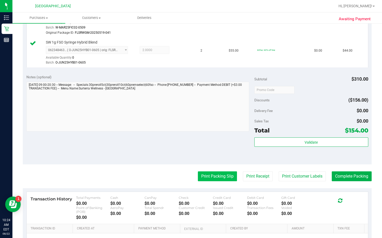
click at [219, 176] on button "Print Packing Slip" at bounding box center [217, 176] width 39 height 10
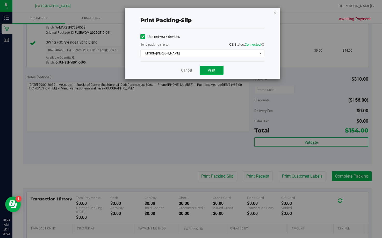
click at [217, 68] on button "Print" at bounding box center [212, 70] width 24 height 9
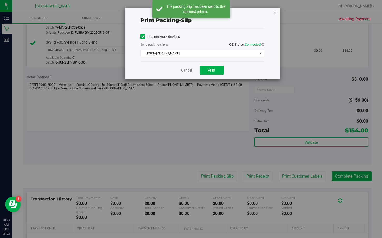
click at [275, 13] on icon "button" at bounding box center [275, 12] width 4 height 6
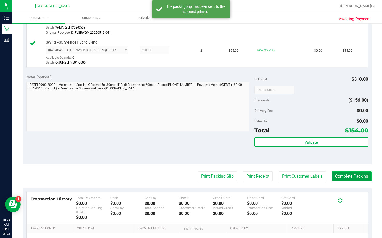
click at [350, 174] on button "Complete Packing" at bounding box center [352, 176] width 40 height 10
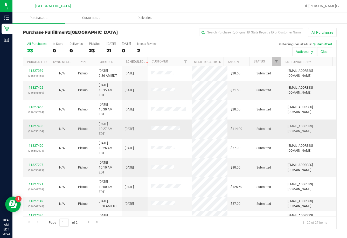
click at [179, 120] on td at bounding box center [170, 129] width 44 height 19
click at [39, 19] on span "Purchases" at bounding box center [38, 18] width 53 height 5
click at [33, 36] on span "Fulfillment" at bounding box center [28, 37] width 32 height 4
click at [107, 62] on link "Ordered" at bounding box center [106, 62] width 13 height 4
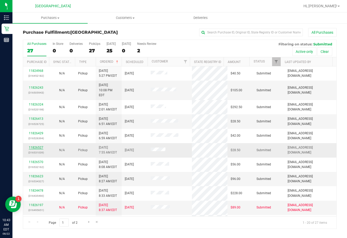
click at [38, 146] on link "11826527" at bounding box center [36, 148] width 15 height 4
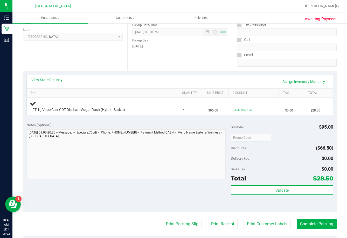
scroll to position [78, 0]
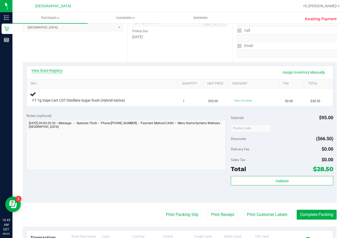
click at [61, 72] on link "View State Registry" at bounding box center [46, 70] width 31 height 5
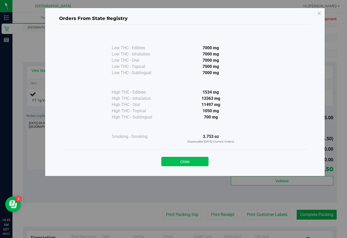
click at [181, 161] on button "Close" at bounding box center [184, 161] width 47 height 9
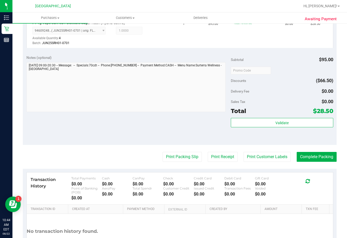
scroll to position [156, 0]
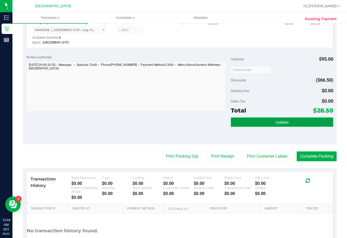
click at [257, 120] on button "Validate" at bounding box center [282, 121] width 102 height 9
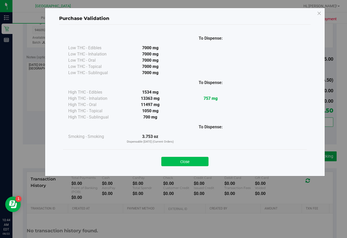
click at [186, 160] on button "Close" at bounding box center [184, 161] width 47 height 9
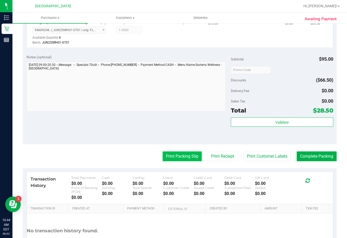
click at [185, 161] on button "Print Packing Slip" at bounding box center [182, 156] width 39 height 10
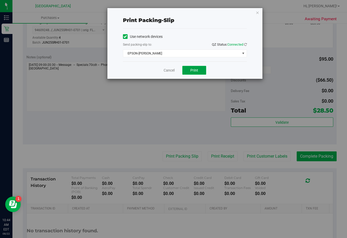
click at [191, 72] on button "Print" at bounding box center [194, 70] width 24 height 9
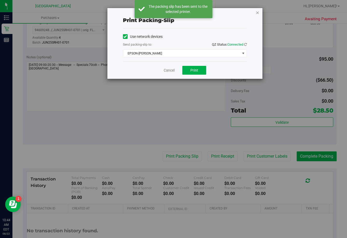
click at [256, 13] on icon "button" at bounding box center [258, 12] width 4 height 6
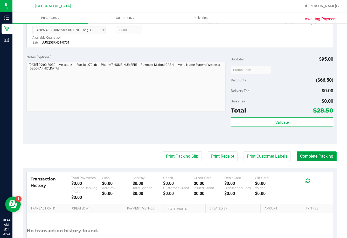
click at [317, 157] on button "Complete Packing" at bounding box center [317, 156] width 40 height 10
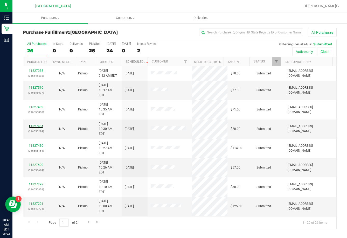
click at [39, 124] on link "11827455" at bounding box center [36, 126] width 15 height 4
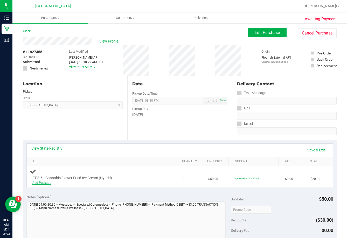
click at [35, 181] on link "Add Package" at bounding box center [41, 183] width 19 height 4
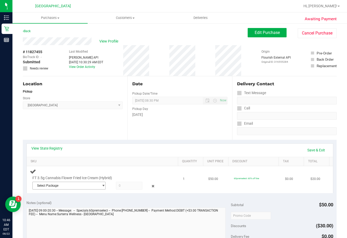
click at [96, 183] on span "Select Package" at bounding box center [66, 185] width 66 height 7
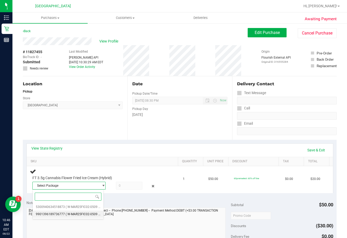
click at [85, 215] on span "( W-MAR25FIC02-0509 | orig: FLSRWGM-20250519-041 )" at bounding box center [105, 214] width 79 height 4
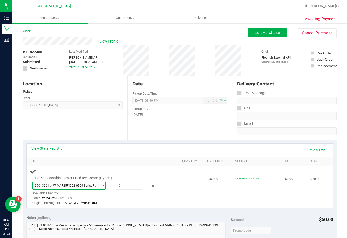
click at [89, 187] on span "( W-MAR25FIC02-0509 | orig: FLSRWGM-20250519-041 )" at bounding box center [73, 186] width 45 height 4
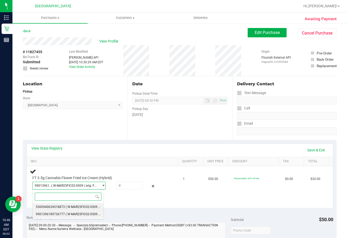
click at [75, 205] on span "( W-MAR25FIC02-0509 | orig: FLSRWGM-20250519-039 )" at bounding box center [105, 207] width 79 height 4
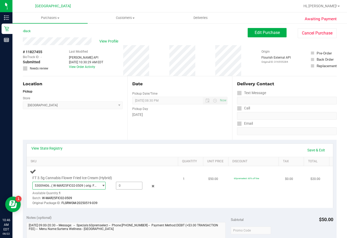
click at [123, 184] on span at bounding box center [129, 186] width 26 height 8
type input "1"
type input "1.0000"
click at [126, 151] on div "View State Registry Save & Exit" at bounding box center [179, 150] width 297 height 9
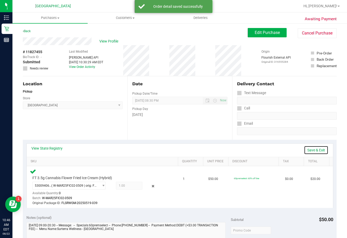
click at [304, 150] on link "Save & Exit" at bounding box center [316, 150] width 24 height 9
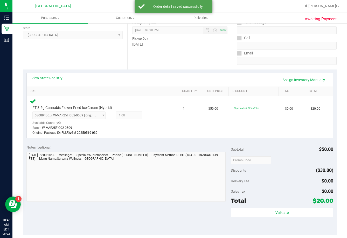
scroll to position [78, 0]
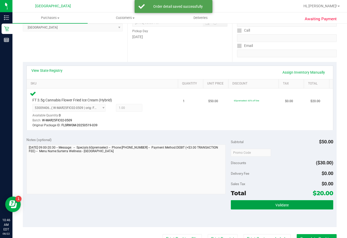
click at [254, 202] on button "Validate" at bounding box center [282, 204] width 102 height 9
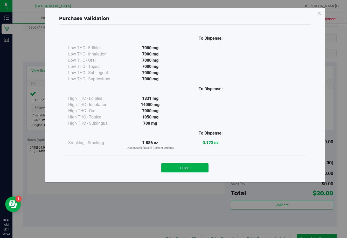
click at [198, 162] on div "Close" at bounding box center [185, 166] width 236 height 13
click at [198, 166] on button "Close" at bounding box center [184, 167] width 47 height 9
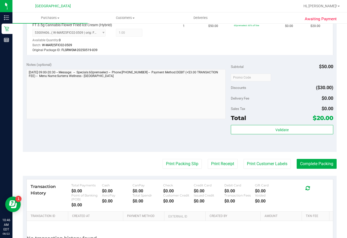
scroll to position [156, 0]
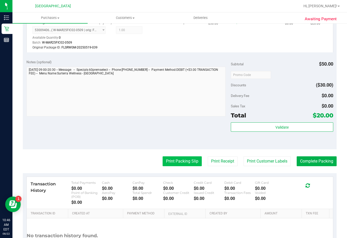
click at [176, 163] on button "Print Packing Slip" at bounding box center [182, 161] width 39 height 10
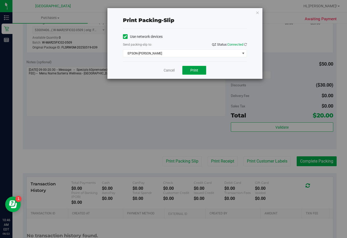
click at [190, 71] on span "Print" at bounding box center [194, 70] width 8 height 4
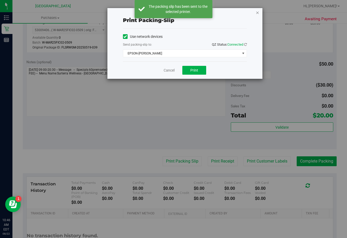
click at [258, 13] on icon "button" at bounding box center [258, 12] width 4 height 6
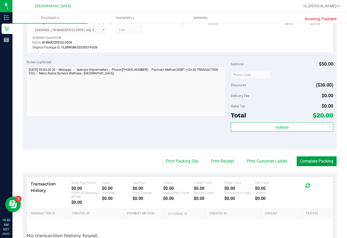
drag, startPoint x: 307, startPoint y: 164, endPoint x: 306, endPoint y: 195, distance: 31.6
click at [307, 164] on button "Complete Packing" at bounding box center [317, 161] width 40 height 10
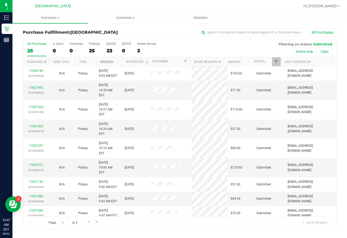
click at [107, 61] on link "Ordered" at bounding box center [106, 62] width 13 height 4
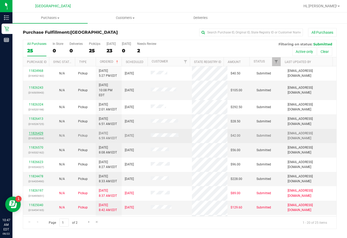
click at [39, 131] on link "11826429" at bounding box center [36, 133] width 15 height 4
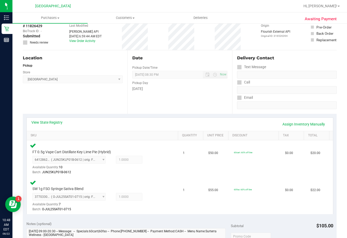
scroll to position [130, 0]
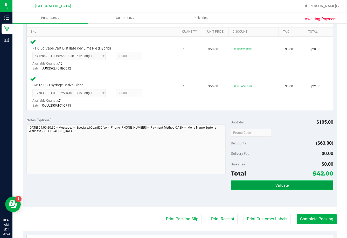
click at [271, 185] on button "Validate" at bounding box center [282, 184] width 102 height 9
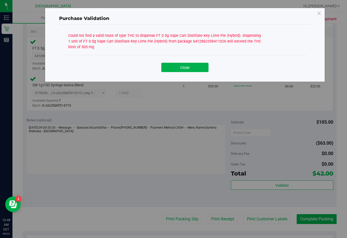
click at [322, 14] on div "Purchase Validation Could not find a valid route of type THC to dispense FT 0.5…" at bounding box center [185, 45] width 280 height 74
click at [319, 14] on icon at bounding box center [319, 13] width 5 height 8
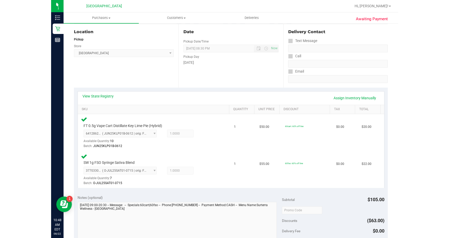
scroll to position [52, 0]
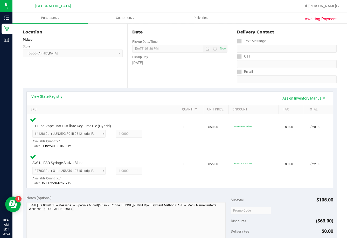
click at [53, 96] on link "View State Registry" at bounding box center [46, 96] width 31 height 5
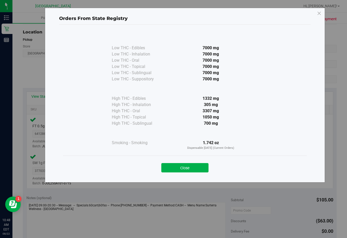
click at [199, 168] on button "Close" at bounding box center [184, 167] width 47 height 9
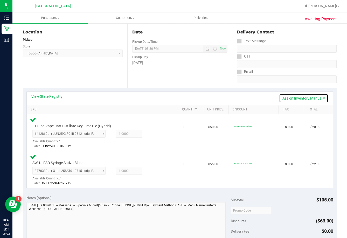
click at [287, 97] on link "Assign Inventory Manually" at bounding box center [303, 98] width 49 height 9
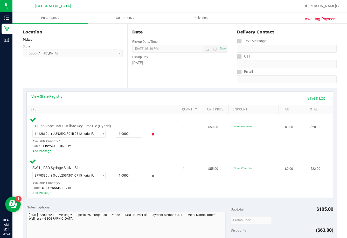
click at [150, 135] on icon at bounding box center [152, 134] width 5 height 6
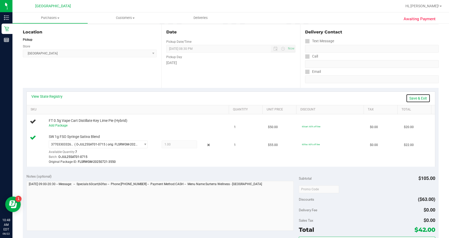
click at [410, 99] on link "Save & Exit" at bounding box center [418, 98] width 24 height 9
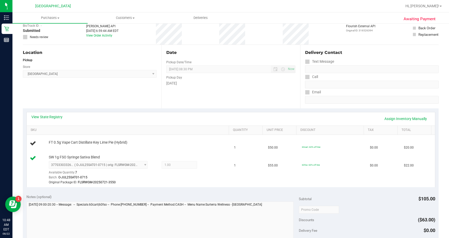
scroll to position [0, 0]
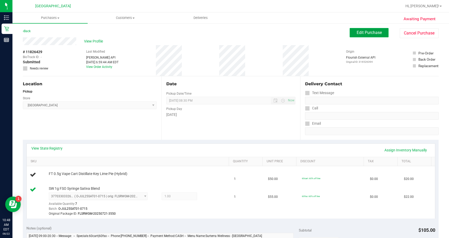
click at [352, 36] on button "Edit Purchase" at bounding box center [368, 32] width 39 height 9
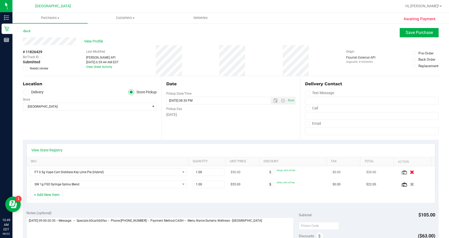
click at [410, 172] on icon "button" at bounding box center [412, 172] width 4 height 4
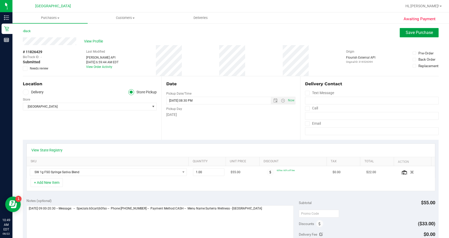
click at [405, 33] on span "Save Purchase" at bounding box center [418, 32] width 27 height 5
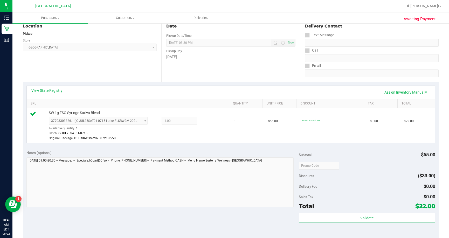
scroll to position [78, 0]
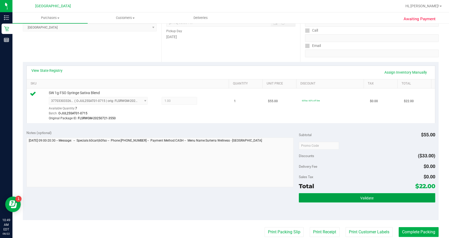
click at [392, 201] on button "Validate" at bounding box center [367, 197] width 136 height 9
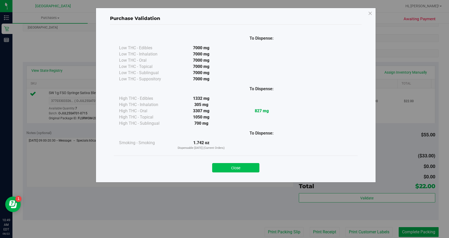
click at [235, 167] on button "Close" at bounding box center [235, 167] width 47 height 9
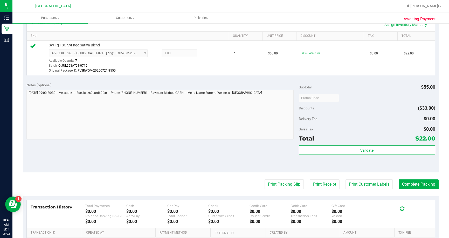
scroll to position [130, 0]
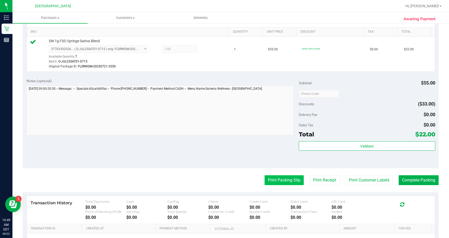
click at [265, 182] on button "Print Packing Slip" at bounding box center [283, 180] width 39 height 10
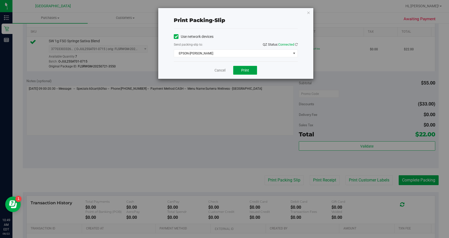
click at [243, 71] on span "Print" at bounding box center [245, 70] width 8 height 4
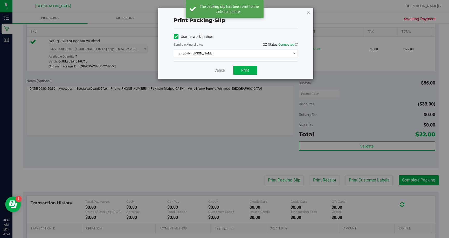
click at [306, 12] on icon "button" at bounding box center [308, 12] width 4 height 6
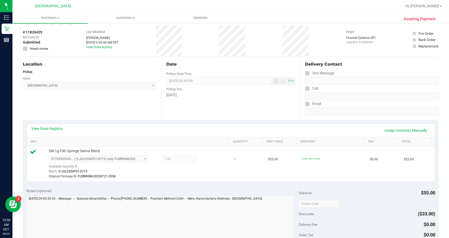
scroll to position [78, 0]
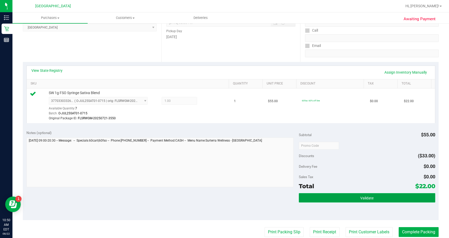
click at [353, 201] on button "Validate" at bounding box center [367, 197] width 136 height 9
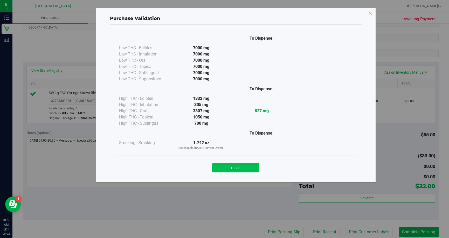
click at [244, 165] on button "Close" at bounding box center [235, 167] width 47 height 9
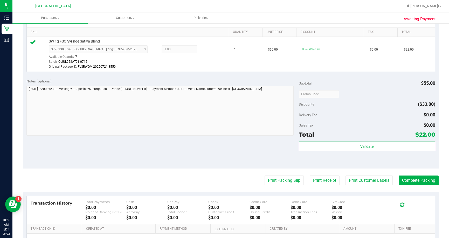
scroll to position [130, 0]
click at [414, 184] on button "Complete Packing" at bounding box center [418, 180] width 40 height 10
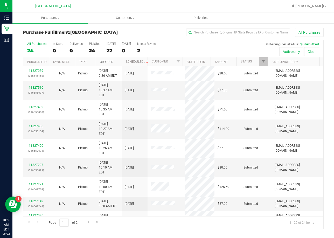
click at [110, 62] on link "Ordered" at bounding box center [106, 62] width 13 height 4
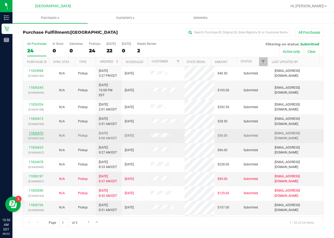
click at [41, 131] on link "11826570" at bounding box center [36, 133] width 15 height 4
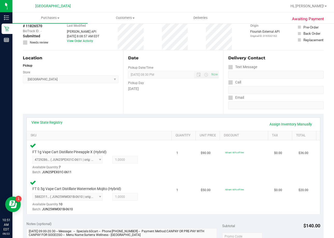
scroll to position [104, 0]
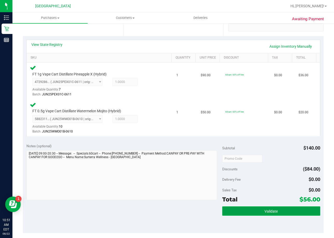
click at [251, 207] on button "Validate" at bounding box center [271, 210] width 98 height 9
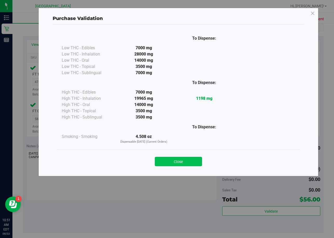
click at [193, 158] on button "Close" at bounding box center [178, 161] width 47 height 9
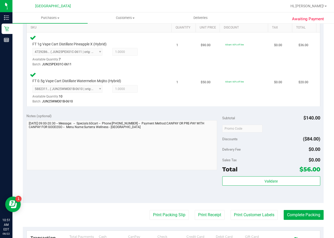
scroll to position [181, 0]
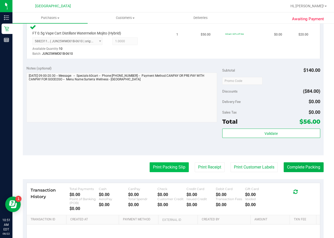
click at [169, 166] on button "Print Packing Slip" at bounding box center [169, 167] width 39 height 10
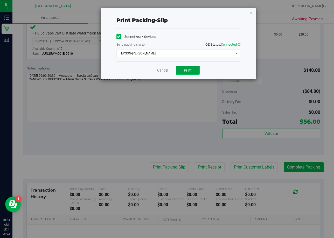
click at [182, 73] on button "Print" at bounding box center [188, 70] width 24 height 9
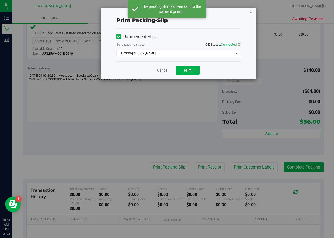
click at [251, 13] on icon "button" at bounding box center [251, 12] width 4 height 6
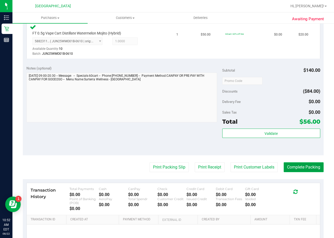
click at [284, 166] on button "Complete Packing" at bounding box center [304, 167] width 40 height 10
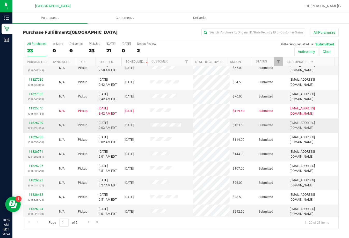
scroll to position [137, 0]
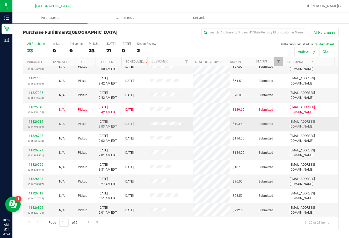
click at [39, 120] on link "11826789" at bounding box center [36, 122] width 15 height 4
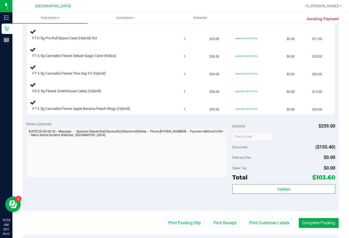
scroll to position [181, 0]
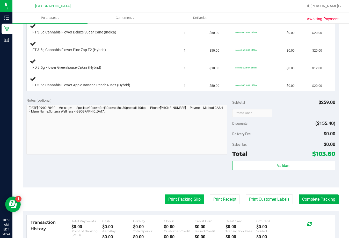
click at [166, 201] on button "Print Packing Slip" at bounding box center [184, 199] width 39 height 10
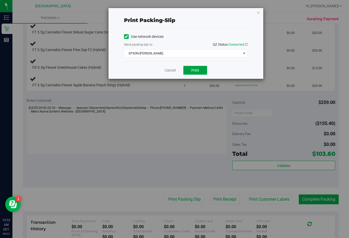
click at [200, 70] on button "Print" at bounding box center [196, 70] width 24 height 9
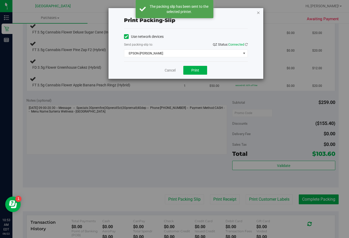
click at [259, 13] on icon "button" at bounding box center [259, 12] width 4 height 6
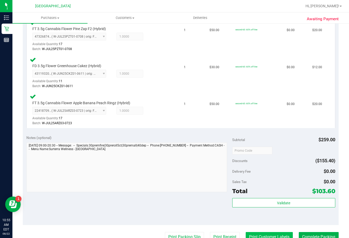
scroll to position [285, 0]
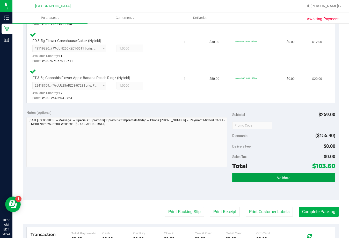
click at [263, 177] on button "Validate" at bounding box center [284, 177] width 103 height 9
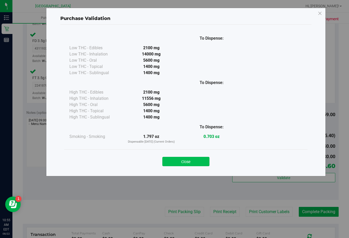
click at [200, 160] on button "Close" at bounding box center [186, 161] width 47 height 9
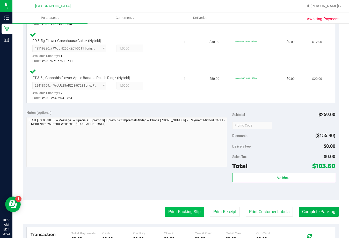
click at [179, 207] on button "Print Packing Slip" at bounding box center [184, 212] width 39 height 10
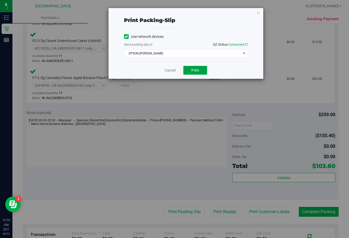
click at [192, 71] on span "Print" at bounding box center [196, 70] width 8 height 4
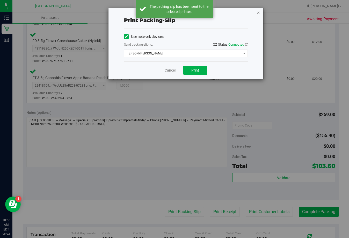
click at [259, 13] on icon "button" at bounding box center [259, 12] width 4 height 6
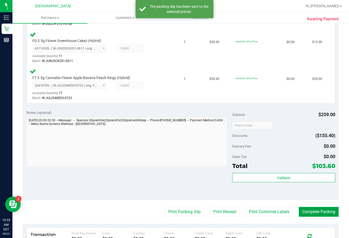
click at [302, 213] on button "Complete Packing" at bounding box center [319, 212] width 40 height 10
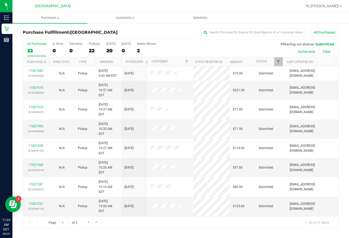
click at [188, 49] on div "All Purchases 22 In Store 0 Deliveries 0 PickUps 22 [DATE] 20 [DATE] 0 Needs Re…" at bounding box center [181, 48] width 316 height 17
